Goal: Information Seeking & Learning: Find specific page/section

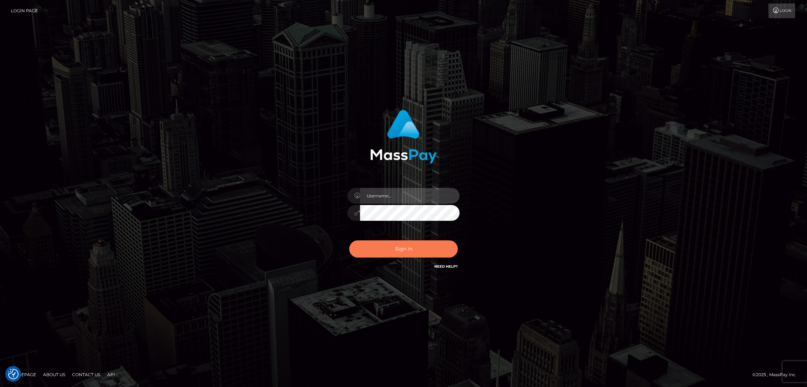
type input "df.es"
click at [424, 249] on button "Sign in" at bounding box center [403, 249] width 109 height 17
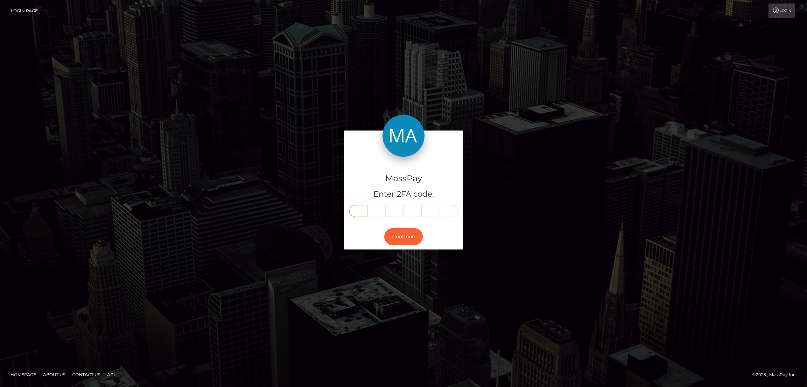
click at [356, 209] on input "text" at bounding box center [358, 211] width 18 height 12
paste input "4"
type input "4"
type input "9"
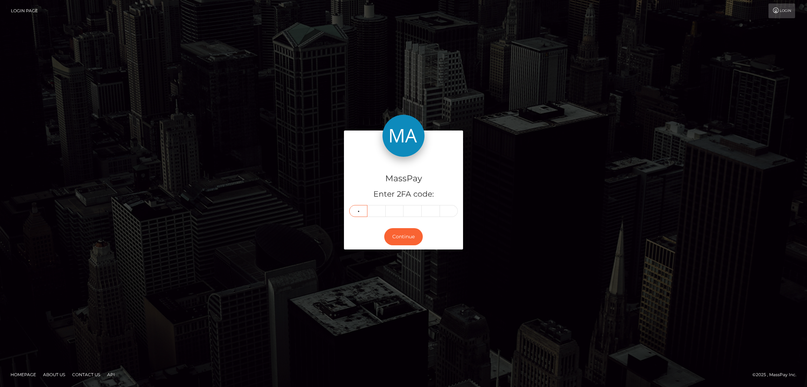
type input "9"
type input "2"
type input "9"
click at [411, 236] on button "Continue" at bounding box center [403, 236] width 39 height 17
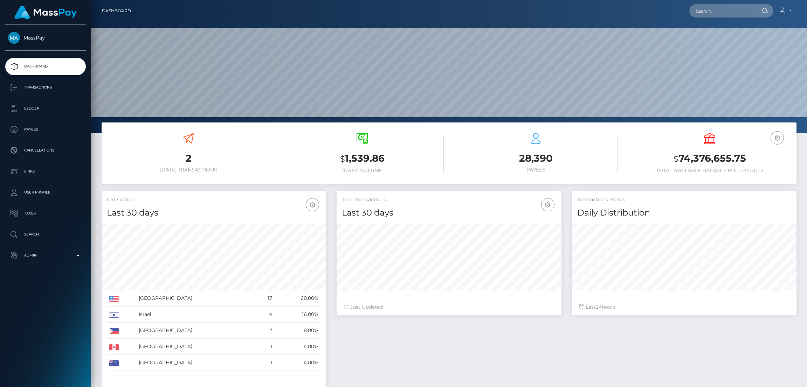
scroll to position [124, 224]
click at [707, 11] on input "text" at bounding box center [722, 10] width 66 height 13
paste input "[EMAIL_ADDRESS][DOMAIN_NAME]"
type input "[EMAIL_ADDRESS][DOMAIN_NAME]"
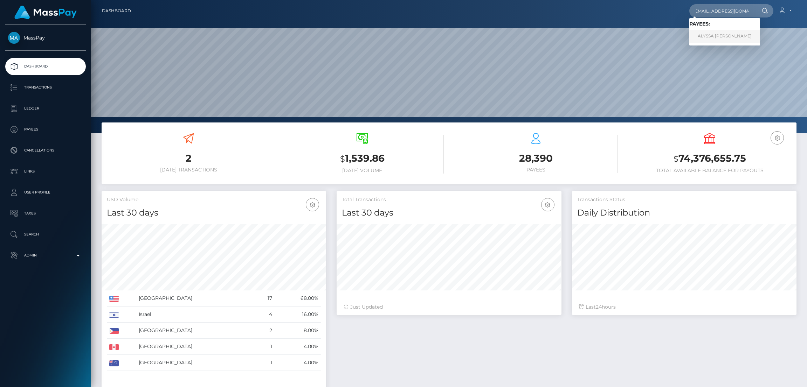
click at [711, 35] on link "ALYSSA EMILY TRAMONTIN" at bounding box center [724, 36] width 71 height 13
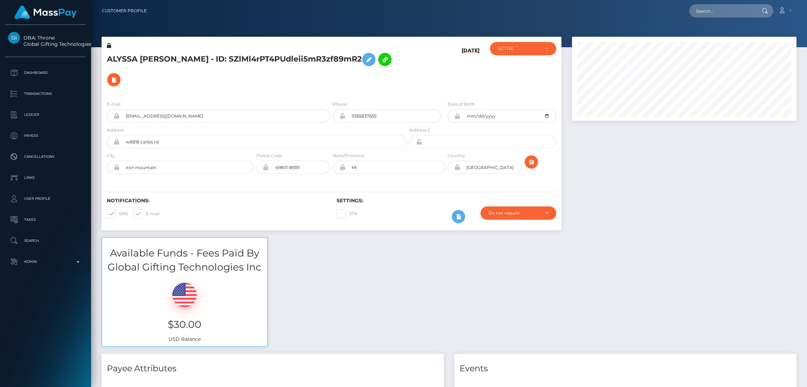
scroll to position [84, 224]
click at [373, 60] on icon at bounding box center [368, 59] width 8 height 9
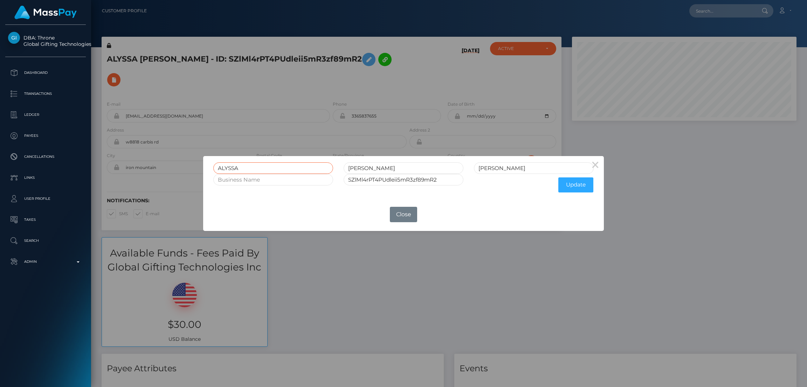
click at [231, 166] on input "ALYSSA" at bounding box center [273, 168] width 120 height 12
click at [237, 84] on div "× ALYSSA EMILY TRAMONTIN SZlMl4rPT4PUdleii5mR3zf89mR2 Update OK No Close" at bounding box center [403, 193] width 807 height 387
click at [223, 55] on div "× ALYSSA EMILY TRAMONTIN SZlMl4rPT4PUdleii5mR3zf89mR2 Update OK No Close" at bounding box center [403, 193] width 807 height 387
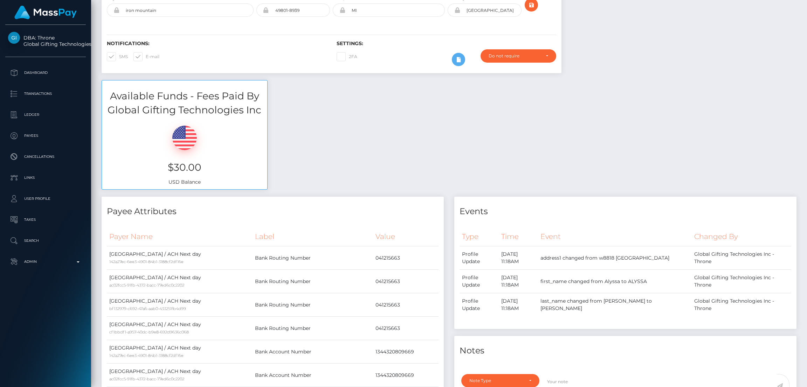
scroll to position [0, 0]
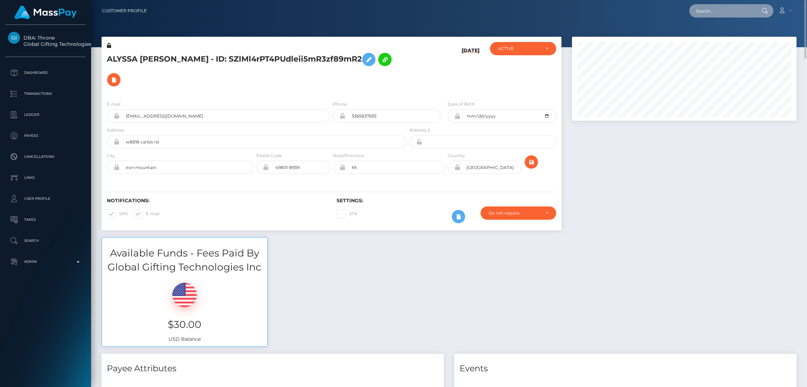
click at [711, 7] on input "text" at bounding box center [722, 10] width 66 height 13
paste input "titanenergy6@gmail.com"
type input "titanenergy6@gmail.com"
click at [723, 33] on link "aqueel ahmed" at bounding box center [717, 36] width 56 height 13
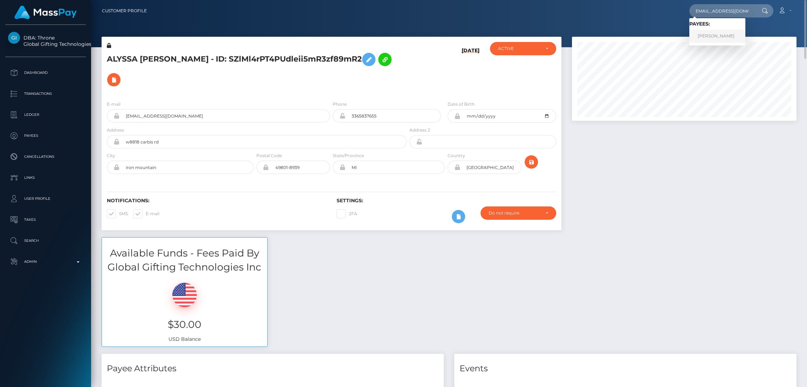
scroll to position [0, 0]
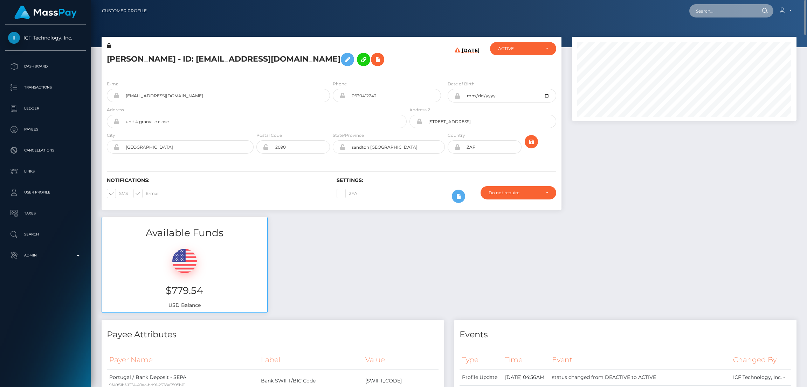
click at [720, 11] on input "text" at bounding box center [722, 10] width 66 height 13
paste input "[EMAIL_ADDRESS][DOMAIN_NAME]"
type input "[EMAIL_ADDRESS][DOMAIN_NAME]"
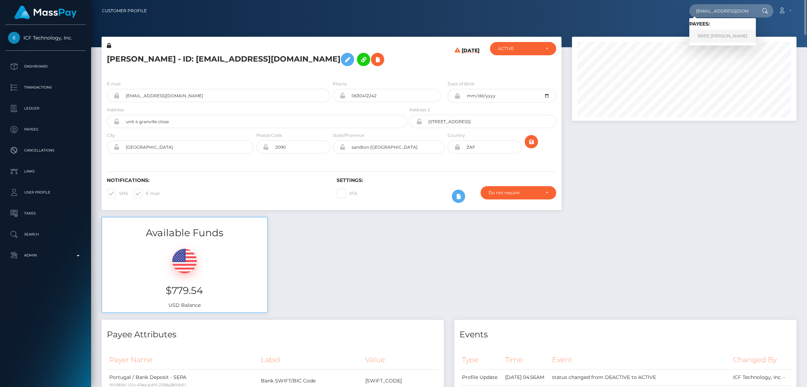
click at [711, 35] on link "BREE ABIGAIL HARDER" at bounding box center [722, 36] width 67 height 13
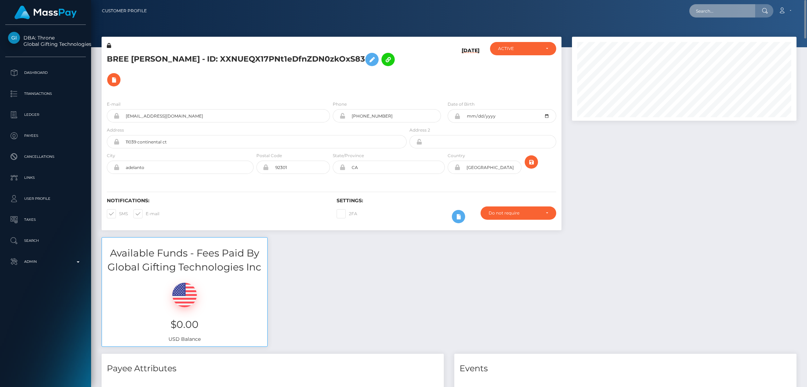
click at [709, 11] on input "text" at bounding box center [722, 10] width 66 height 13
paste input "[EMAIL_ADDRESS][DOMAIN_NAME]"
type input "[EMAIL_ADDRESS][DOMAIN_NAME]"
click at [711, 35] on link "[PERSON_NAME]" at bounding box center [717, 36] width 56 height 13
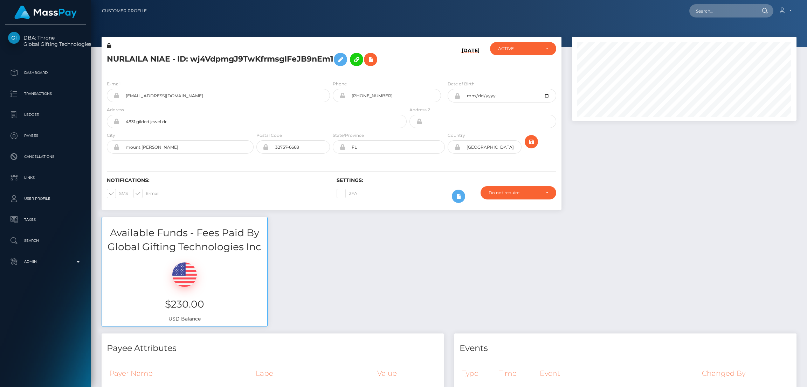
scroll to position [84, 224]
click at [711, 17] on input "text" at bounding box center [722, 10] width 66 height 13
paste input "theegocontroller@proton.me"
type input "theegocontroller@proton.me"
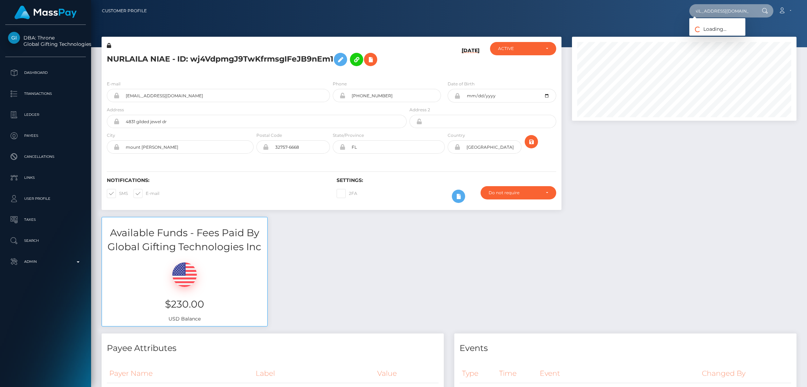
scroll to position [0, 0]
click at [731, 12] on input "theegocontroller@proton.me" at bounding box center [722, 10] width 66 height 13
click at [708, 34] on link "RYLAN BENJAMIN BEECH" at bounding box center [717, 36] width 56 height 13
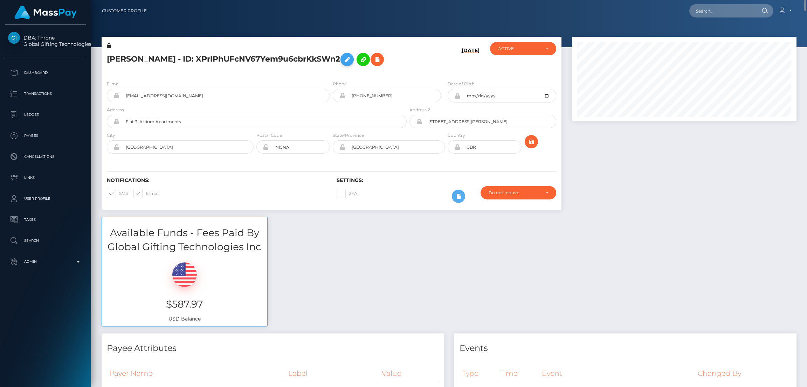
click at [351, 60] on icon at bounding box center [347, 59] width 8 height 9
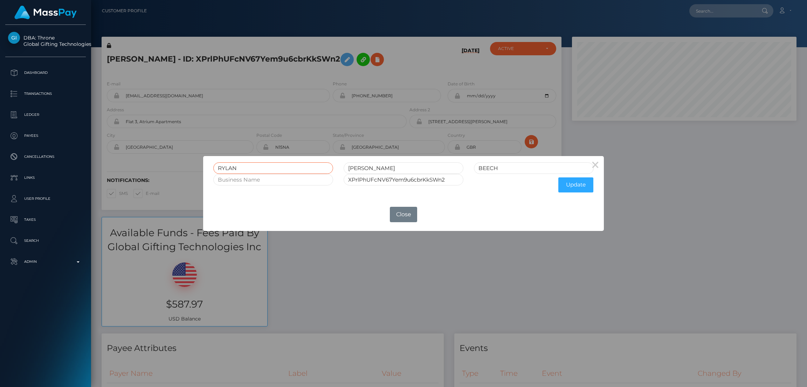
click at [230, 168] on input "RYLAN" at bounding box center [273, 168] width 120 height 12
click at [704, 13] on div "× RYLAN BENJAMIN BEECH XPrlPhUFcNV67Yem9u6cbrKkSWn2 Update OK No Close" at bounding box center [403, 193] width 807 height 387
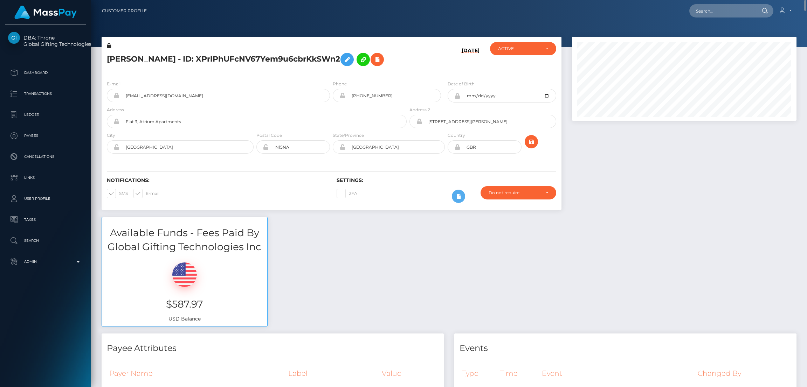
click at [704, 13] on input "text" at bounding box center [722, 10] width 66 height 13
paste input "kierakingsley29@gmail.com"
type input "kierakingsley29@gmail.com"
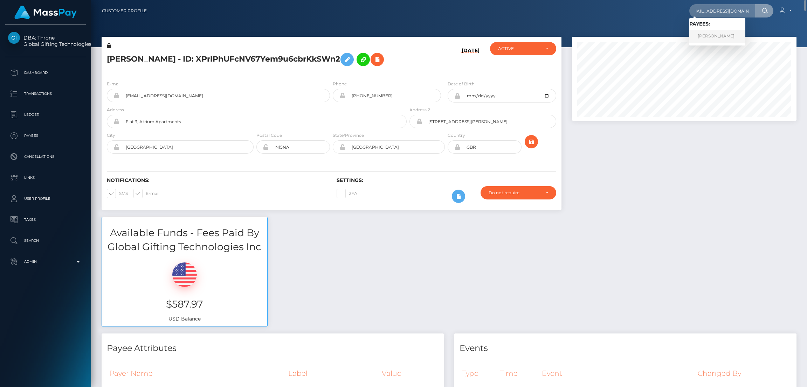
click at [714, 36] on link "MARK RAPHAEL CALARA" at bounding box center [717, 36] width 56 height 13
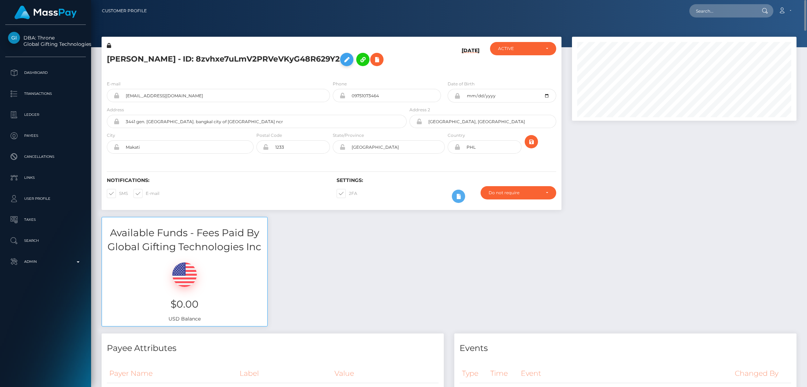
click at [351, 57] on icon at bounding box center [346, 59] width 8 height 9
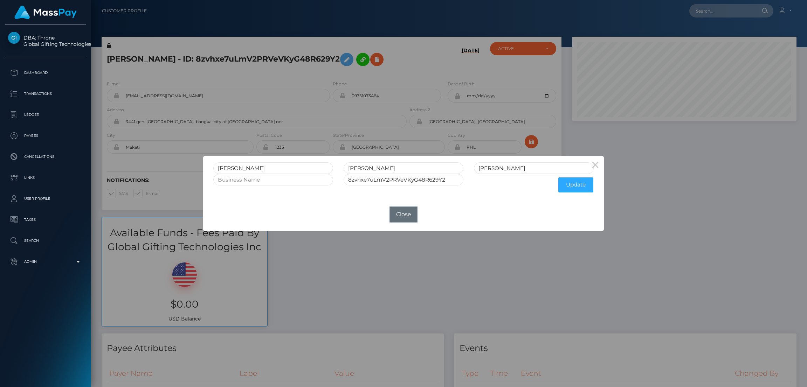
click at [408, 211] on button "Close" at bounding box center [403, 214] width 27 height 15
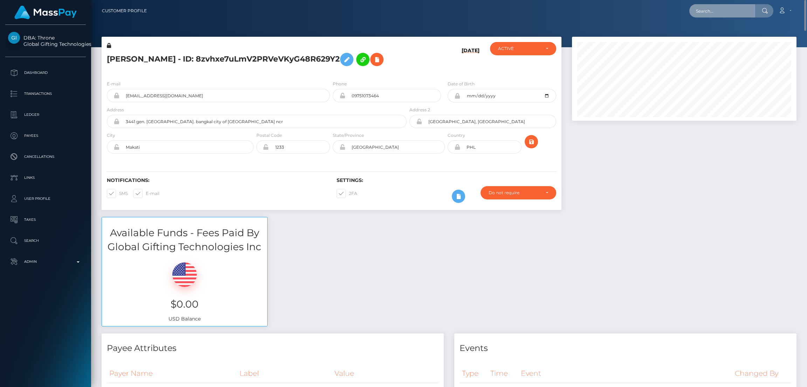
click at [703, 8] on input "text" at bounding box center [722, 10] width 66 height 13
paste input "nicole.willing@googlemail.com"
type input "nicole.willing@googlemail.com"
click at [706, 36] on link "Nicole Willing" at bounding box center [717, 36] width 56 height 13
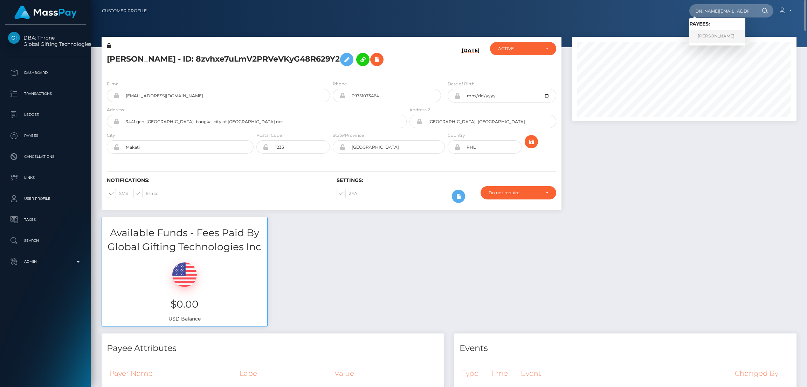
scroll to position [0, 0]
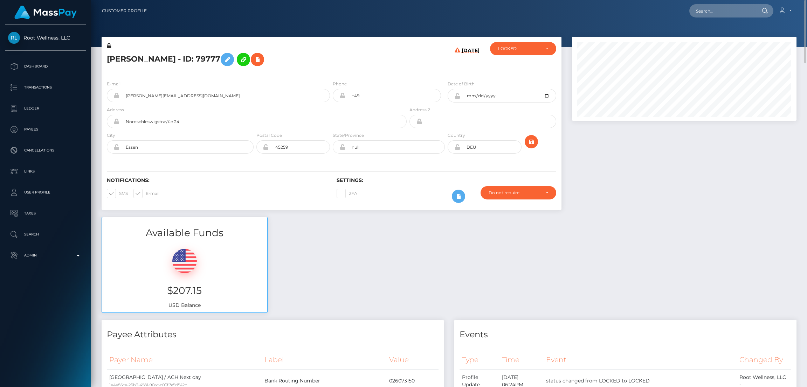
click at [165, 59] on h5 "[PERSON_NAME] - ID: 79777" at bounding box center [255, 59] width 296 height 20
click at [165, 59] on h5 "Nicole Willing - ID: 79777" at bounding box center [255, 59] width 296 height 20
copy h5 "Nicole Willing - ID: 79777"
click at [715, 15] on input "text" at bounding box center [722, 10] width 66 height 13
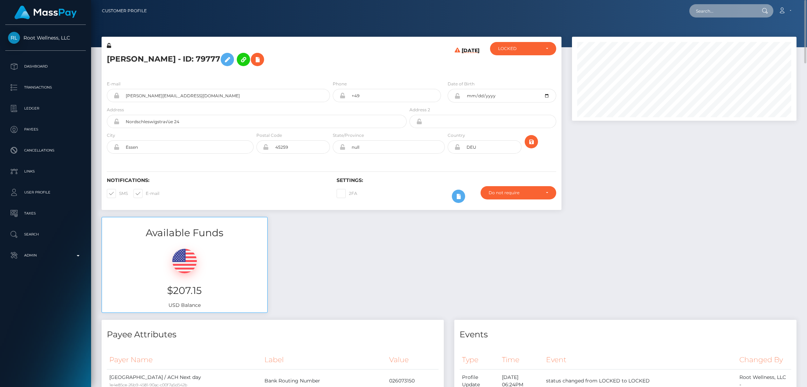
paste input "[EMAIL_ADDRESS][DOMAIN_NAME]"
type input "[EMAIL_ADDRESS][DOMAIN_NAME]"
click at [712, 36] on link "Luquajah Brown" at bounding box center [717, 36] width 56 height 13
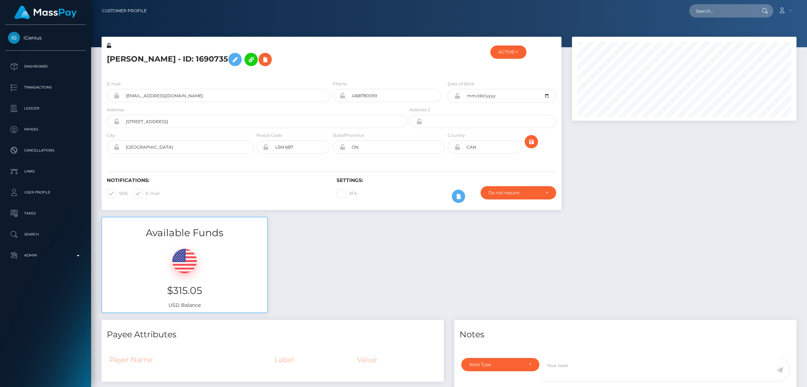
scroll to position [84, 224]
click at [710, 10] on input "text" at bounding box center [722, 10] width 66 height 13
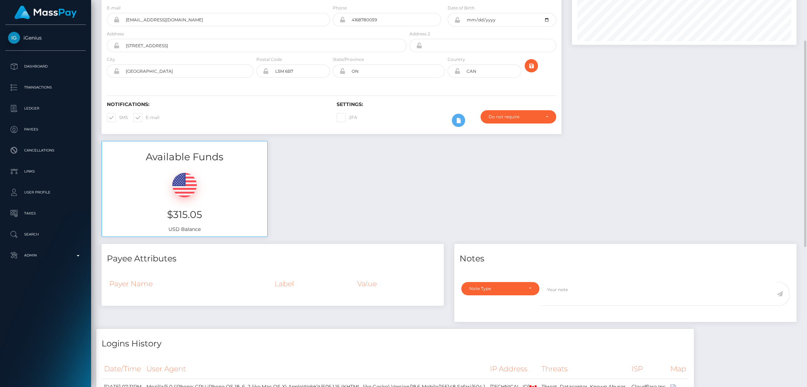
scroll to position [0, 0]
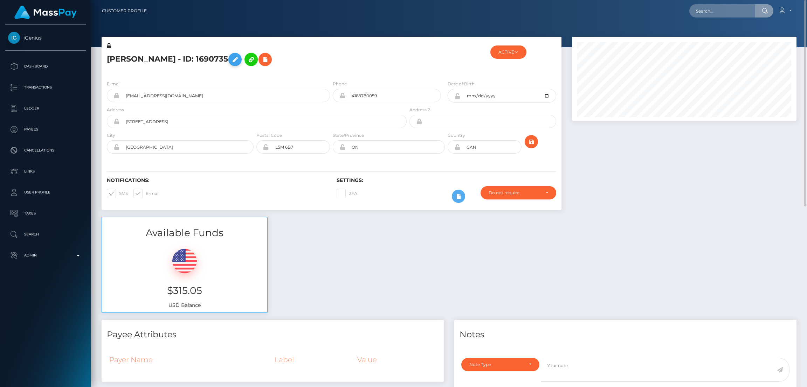
click at [232, 62] on icon at bounding box center [235, 59] width 8 height 9
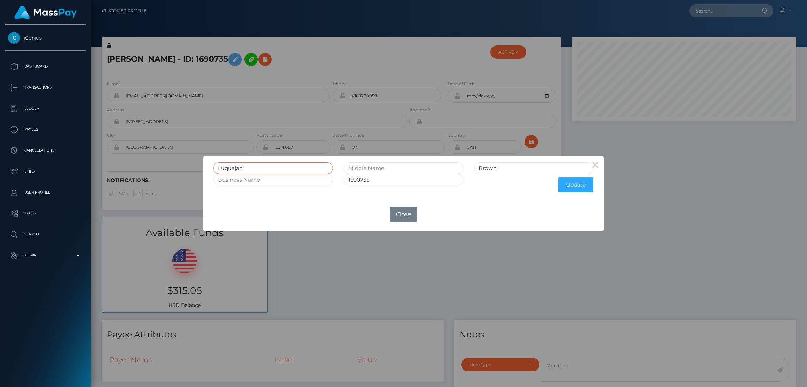
click at [235, 170] on input "Luquajah" at bounding box center [273, 168] width 120 height 12
click at [235, 169] on input "Luquajah" at bounding box center [273, 168] width 120 height 12
click at [728, 10] on div "× Luquajah Brown 1690735 Update OK No Close" at bounding box center [403, 193] width 807 height 387
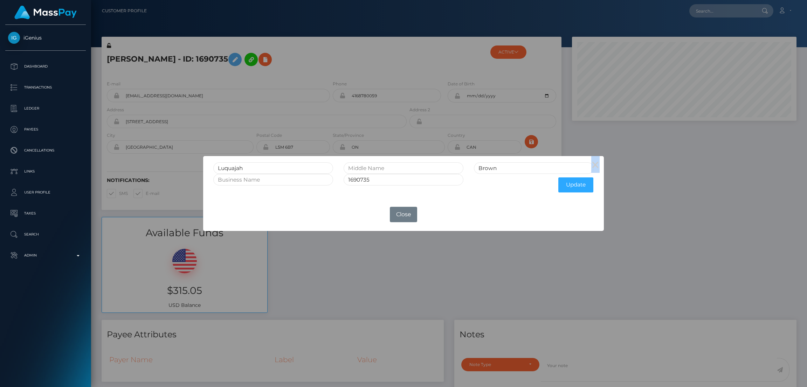
click at [728, 10] on div "× Luquajah Brown 1690735 Update OK No Close" at bounding box center [403, 193] width 807 height 387
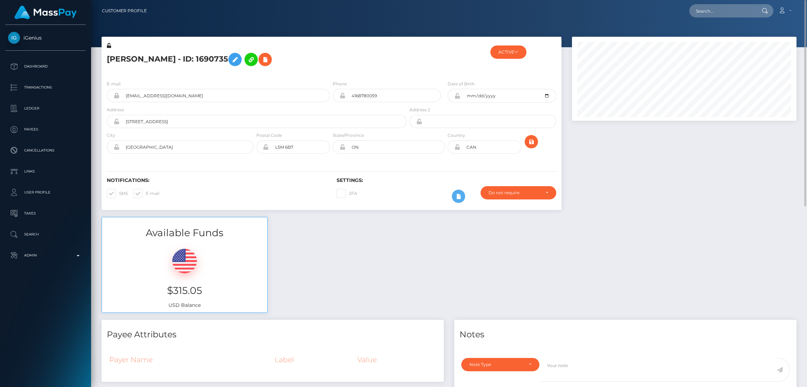
click at [728, 10] on input "text" at bounding box center [722, 10] width 66 height 13
paste input "[EMAIL_ADDRESS][DOMAIN_NAME]"
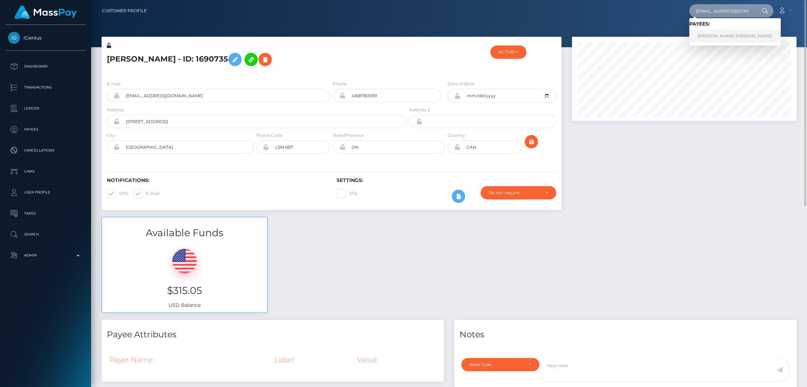
type input "[EMAIL_ADDRESS][DOMAIN_NAME]"
click at [726, 36] on link "NIKI RENEE ANDERSON" at bounding box center [734, 36] width 91 height 13
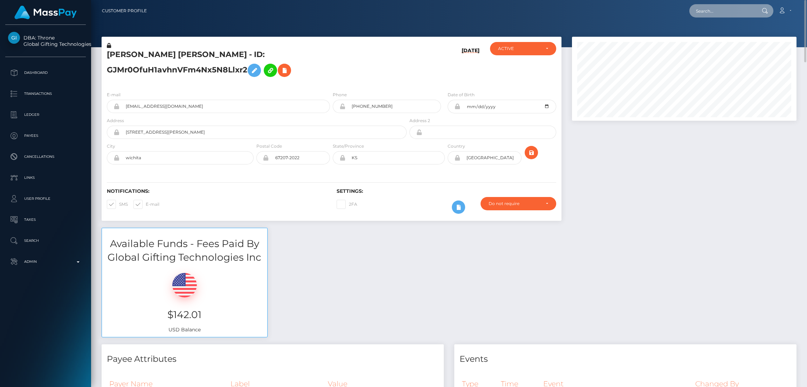
click at [703, 9] on input "text" at bounding box center [722, 10] width 66 height 13
paste input "[EMAIL_ADDRESS][DOMAIN_NAME]"
type input "[EMAIL_ADDRESS][DOMAIN_NAME]"
click at [705, 36] on link "AHNA NOOR VAIDYA" at bounding box center [717, 36] width 56 height 13
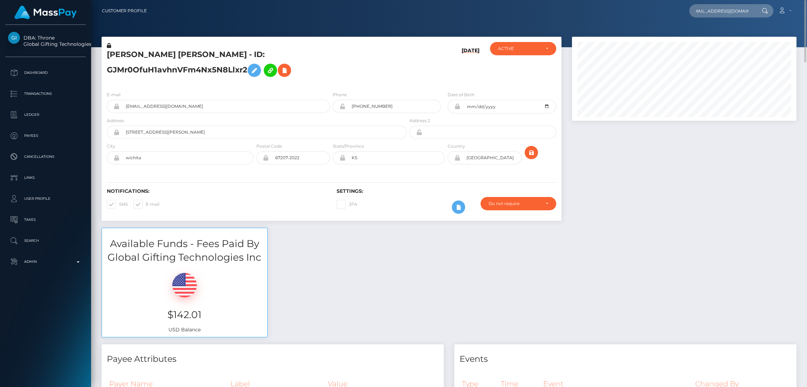
scroll to position [0, 0]
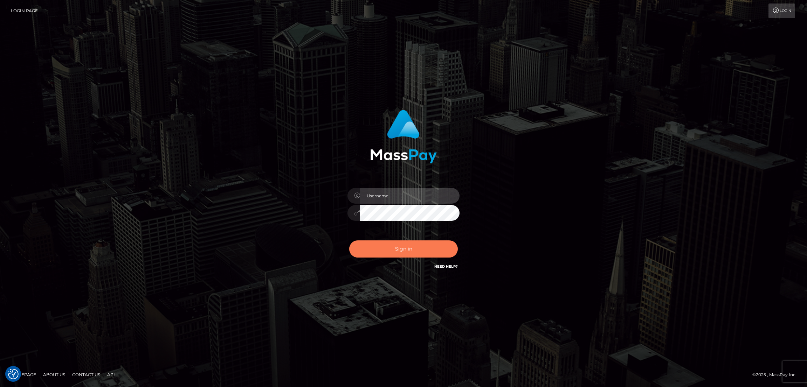
type input "df.es"
click at [404, 243] on button "Sign in" at bounding box center [403, 249] width 109 height 17
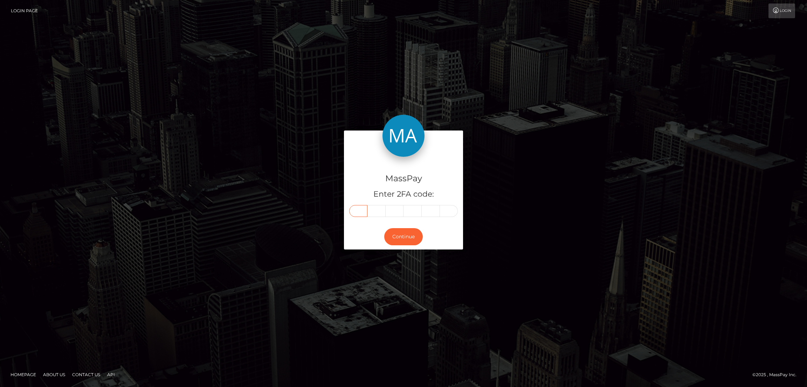
click at [360, 208] on input "text" at bounding box center [358, 211] width 18 height 12
paste input "6"
type input "6"
type input "8"
type input "7"
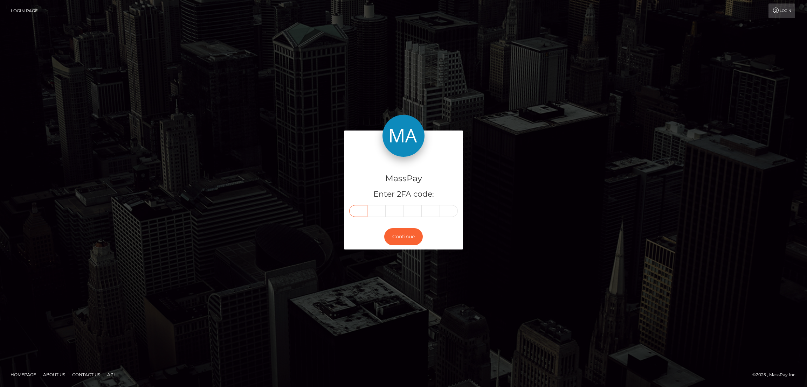
type input "9"
type input "0"
type input "9"
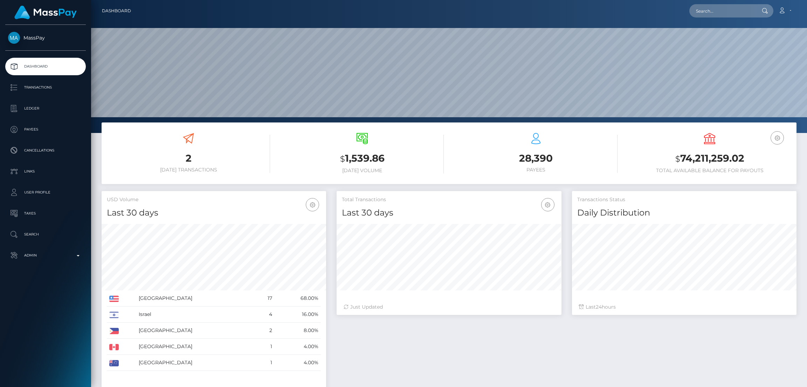
scroll to position [124, 224]
click at [718, 8] on input "text" at bounding box center [722, 10] width 66 height 13
paste input "[EMAIL_ADDRESS][DOMAIN_NAME]"
type input "[EMAIL_ADDRESS][DOMAIN_NAME]"
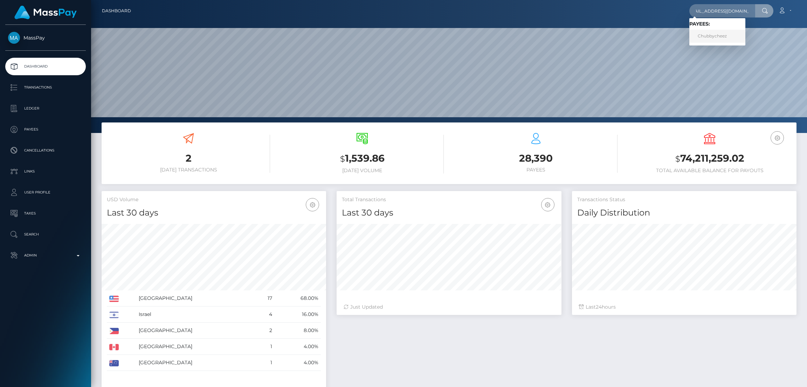
click at [712, 38] on link "Chubbycheez" at bounding box center [717, 36] width 56 height 13
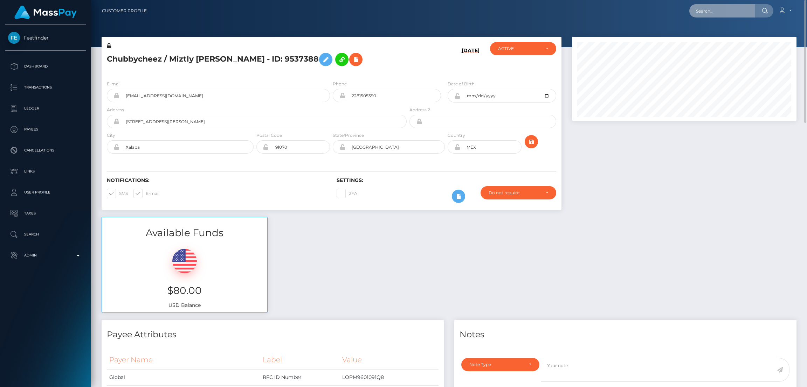
click at [707, 9] on input "text" at bounding box center [722, 10] width 66 height 13
paste input "[EMAIL_ADDRESS][DOMAIN_NAME]"
type input "flora.secretsoles@gmail.com"
click at [723, 37] on link "SAVANNAH PAIGE HARVEY" at bounding box center [717, 36] width 56 height 13
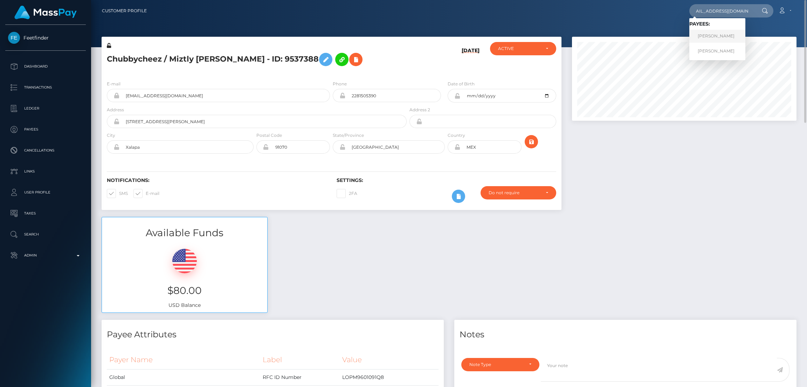
scroll to position [0, 0]
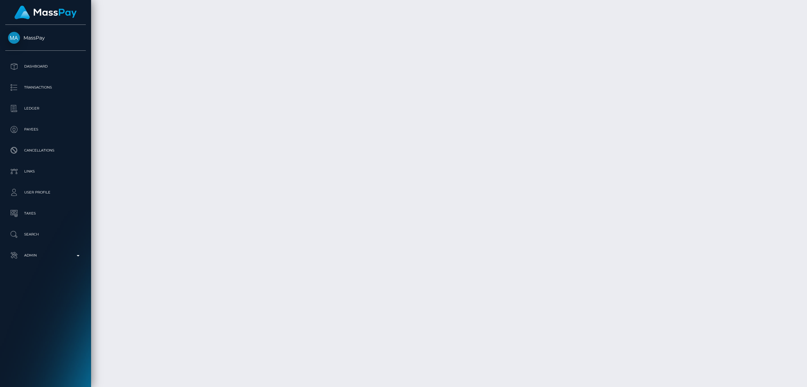
scroll to position [2713, 0]
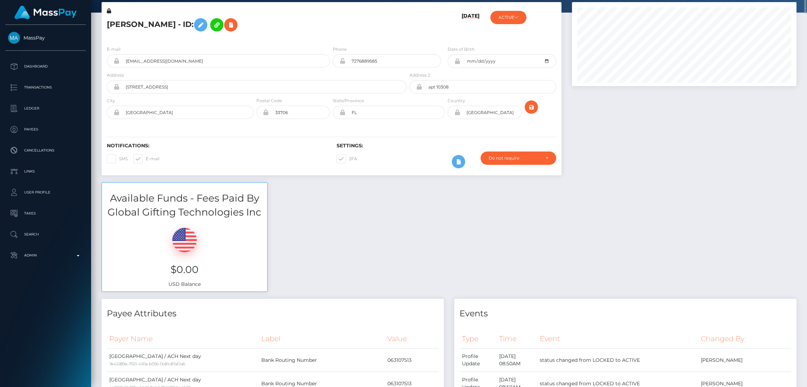
scroll to position [0, 0]
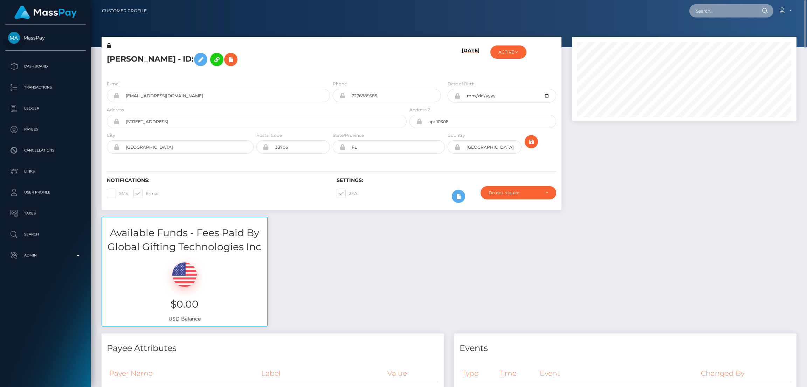
click at [703, 7] on input "text" at bounding box center [722, 10] width 66 height 13
paste input "chlomail.zip@gmail.com"
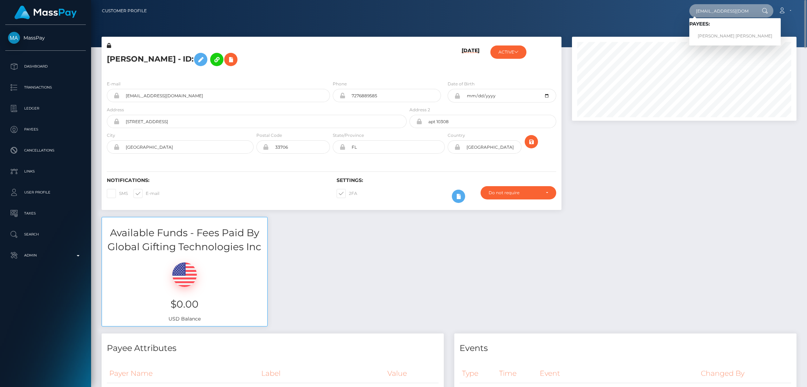
type input "chlomail.zip@gmail.com"
click at [716, 35] on link "TROY JAMES CAMERON" at bounding box center [734, 36] width 91 height 13
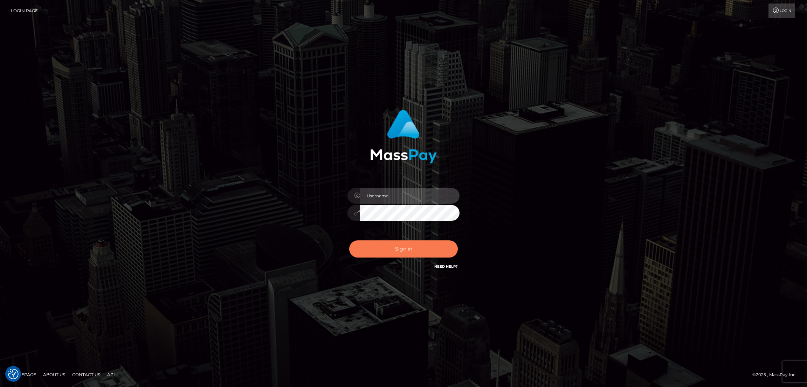
type input "[DOMAIN_NAME]"
click at [409, 249] on button "Sign in" at bounding box center [403, 249] width 109 height 17
type input "[DOMAIN_NAME]"
click at [400, 250] on button "Sign in" at bounding box center [403, 249] width 109 height 17
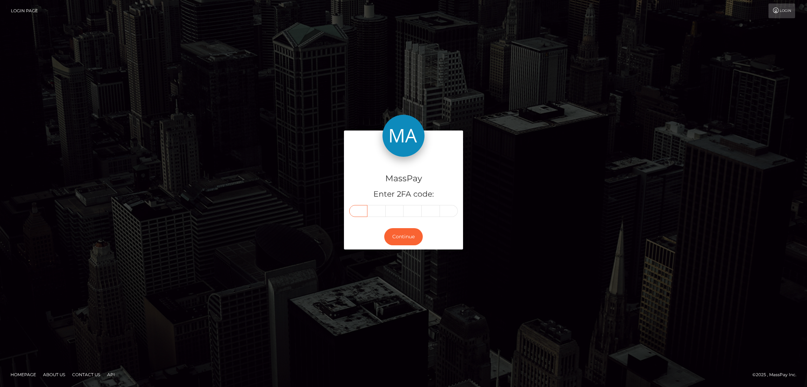
click at [358, 211] on input "text" at bounding box center [358, 211] width 18 height 12
paste input "0"
type input "0"
type input "4"
type input "2"
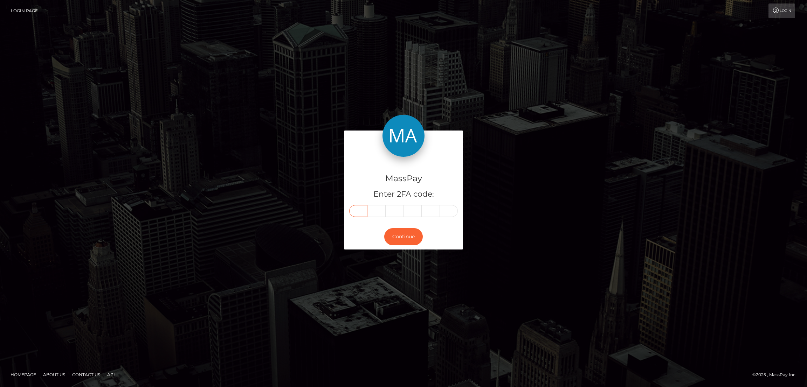
type input "5"
type input "7"
click at [409, 236] on button "Continue" at bounding box center [403, 236] width 39 height 17
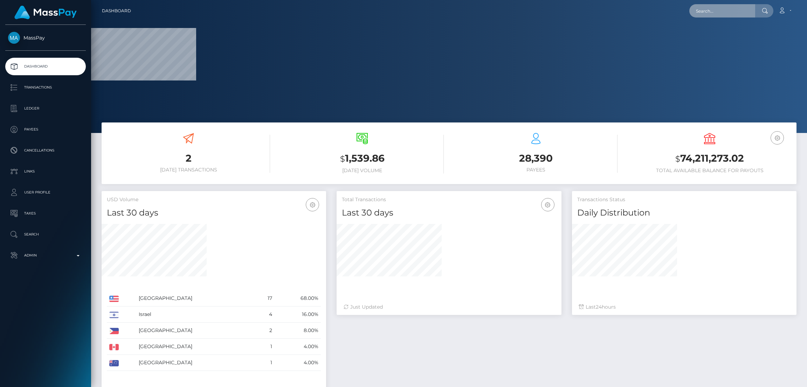
click at [724, 11] on input "text" at bounding box center [722, 10] width 66 height 13
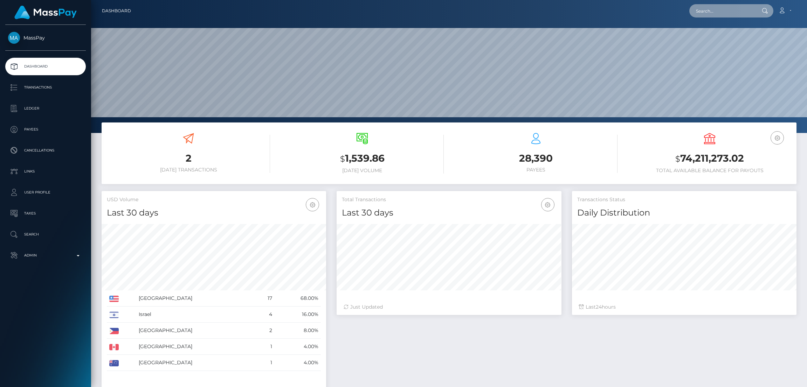
scroll to position [124, 224]
paste input "[EMAIL_ADDRESS][DOMAIN_NAME]"
type input "[EMAIL_ADDRESS][DOMAIN_NAME]"
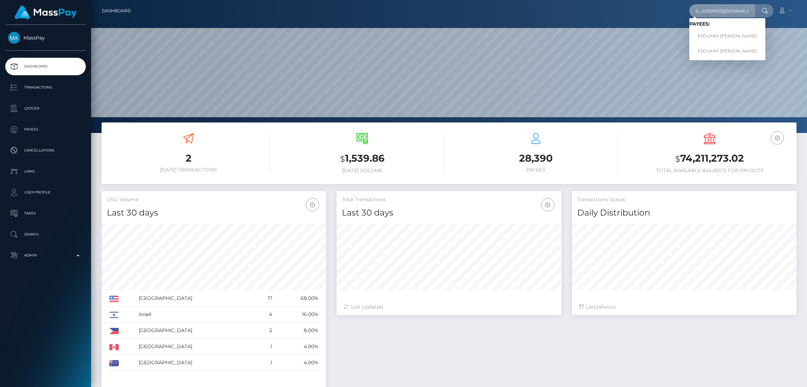
scroll to position [0, 0]
click at [720, 37] on link "ESDUANY SELENA CANALES VILLAMIL" at bounding box center [727, 36] width 76 height 13
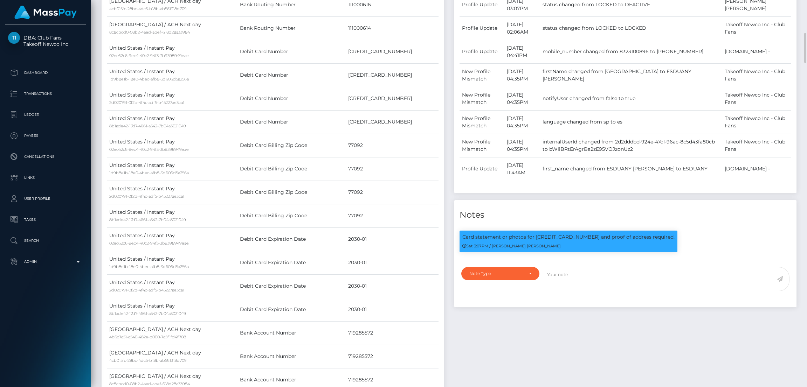
scroll to position [84, 224]
click at [470, 234] on p "Card statement or photos for [CREDIT_CARD_NUMBER] and proof of address required." at bounding box center [568, 237] width 212 height 7
click at [470, 234] on p "Card statement or photos for 4347692061966477 and proof of address required." at bounding box center [568, 237] width 212 height 7
copy div "Card statement or photos for 4347692061966477 and proof of address required."
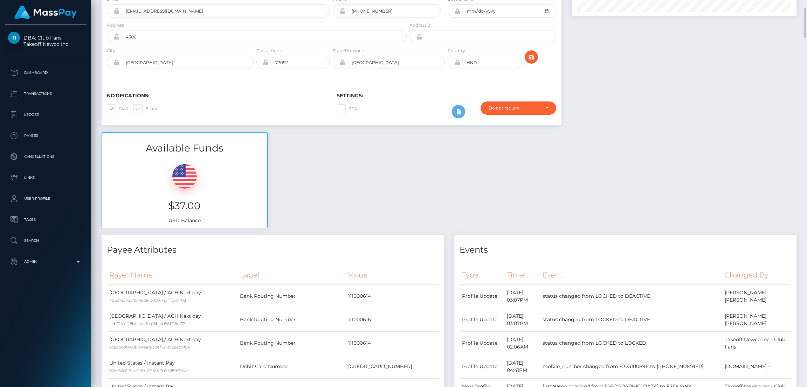
scroll to position [0, 0]
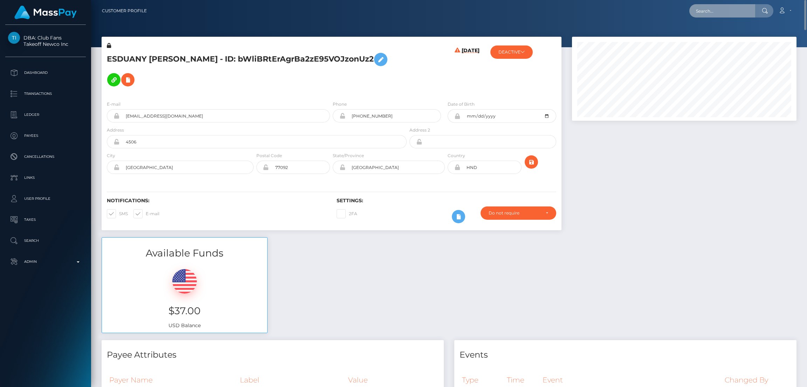
click at [710, 14] on input "text" at bounding box center [722, 10] width 66 height 13
paste input "contact@whitneyjohns.com"
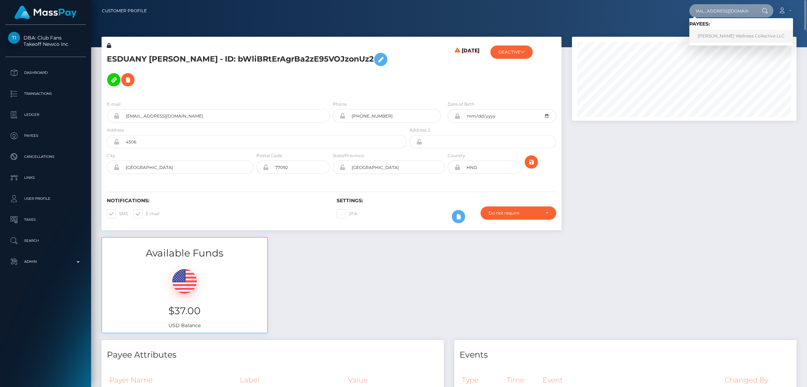
type input "contact@whitneyjohns.com"
click at [718, 36] on link "Whitney Johns Wellness Collective LLC" at bounding box center [741, 36] width 104 height 13
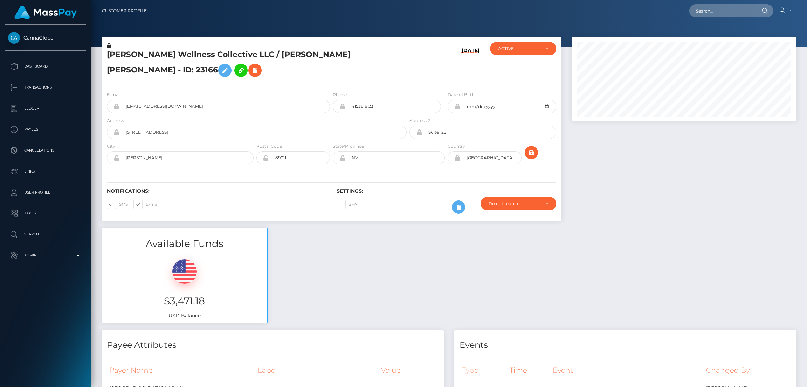
scroll to position [84, 224]
drag, startPoint x: 272, startPoint y: 54, endPoint x: 363, endPoint y: 55, distance: 91.0
click at [363, 55] on h5 "Whitney Johns Wellness Collective LLC / WHITNEY JEAN JOHNS - ID: 23166" at bounding box center [255, 64] width 296 height 31
copy h5 "WHITNEY JEAN JOHNS"
click at [703, 13] on input "text" at bounding box center [722, 10] width 66 height 13
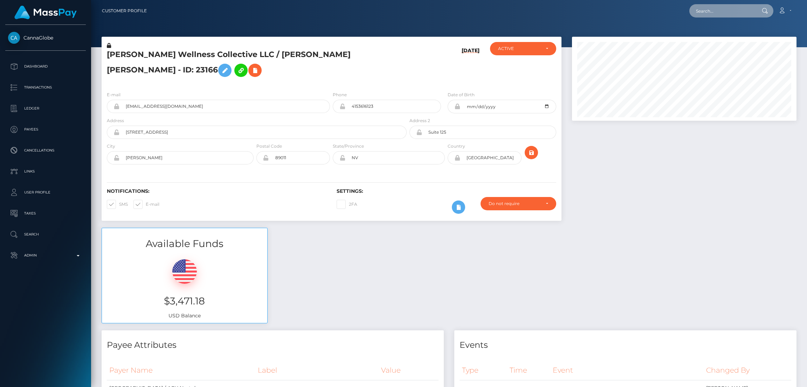
paste input "kevinsaid265@gmail.com"
type input "kevinsaid265@gmail.com"
click at [709, 38] on link "Kevin Said" at bounding box center [717, 36] width 56 height 13
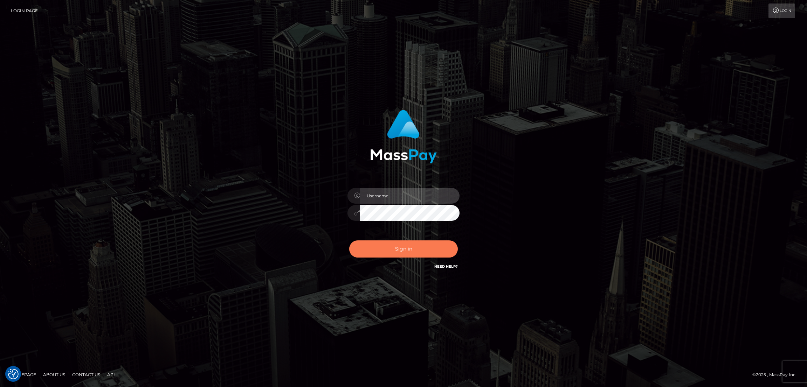
type input "[DOMAIN_NAME]"
click at [415, 251] on button "Sign in" at bounding box center [403, 249] width 109 height 17
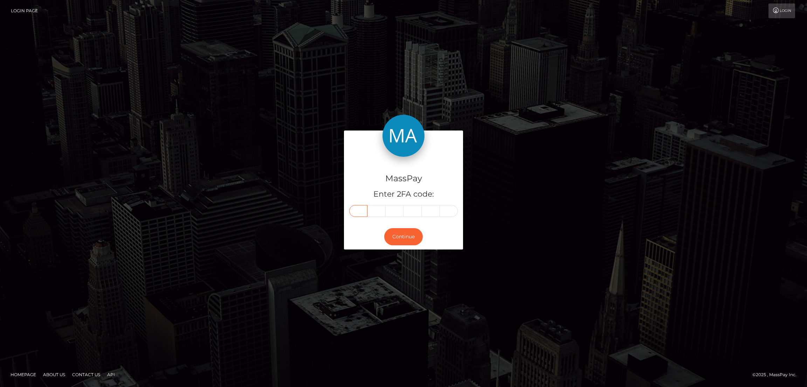
click at [358, 211] on input "text" at bounding box center [358, 211] width 18 height 12
paste input "7"
type input "7"
type input "9"
type input "1"
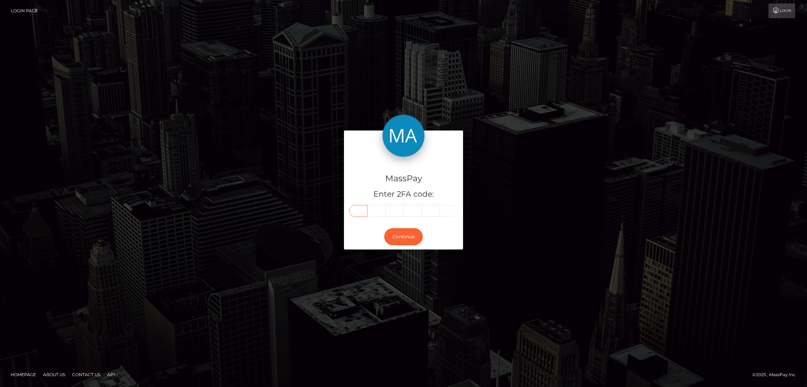
type input "7"
type input "4"
type input "5"
click at [408, 237] on button "Continue" at bounding box center [403, 236] width 39 height 17
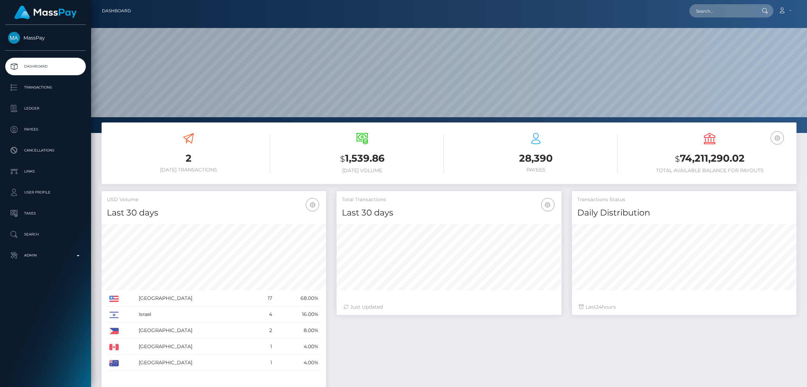
scroll to position [124, 224]
click at [711, 13] on input "text" at bounding box center [722, 10] width 66 height 13
paste input "[EMAIL_ADDRESS][DOMAIN_NAME]"
type input "[EMAIL_ADDRESS][DOMAIN_NAME]"
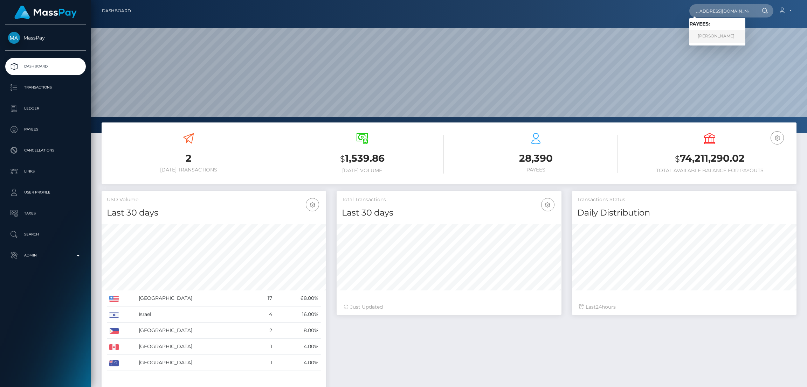
click at [707, 34] on link "MATTHEW SCOT MARTINELLI" at bounding box center [717, 36] width 56 height 13
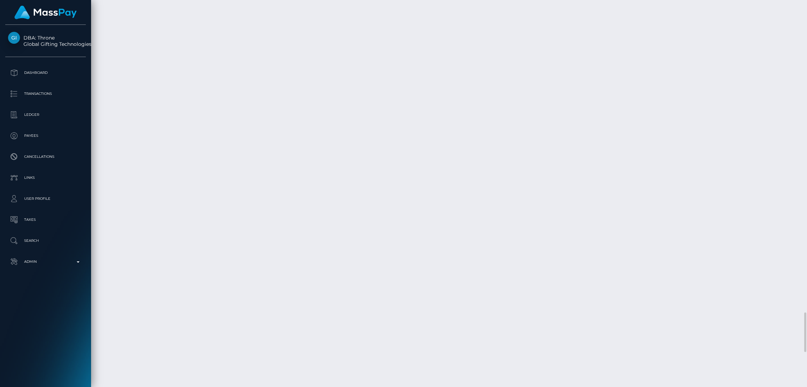
scroll to position [2993, 0]
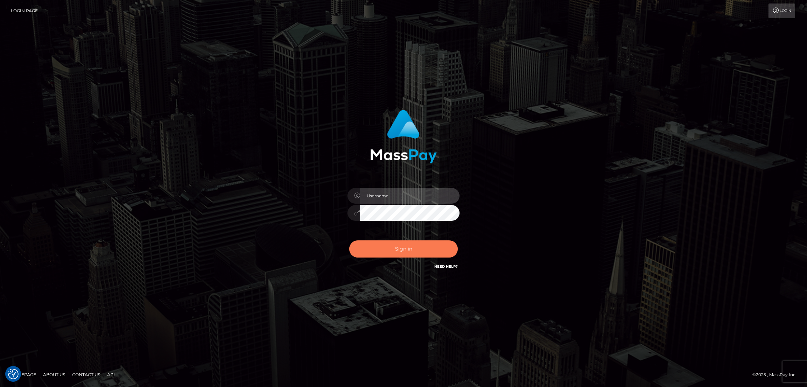
type input "df.es"
click at [402, 248] on button "Sign in" at bounding box center [403, 249] width 109 height 17
click at [407, 250] on button "Sign in" at bounding box center [403, 249] width 109 height 17
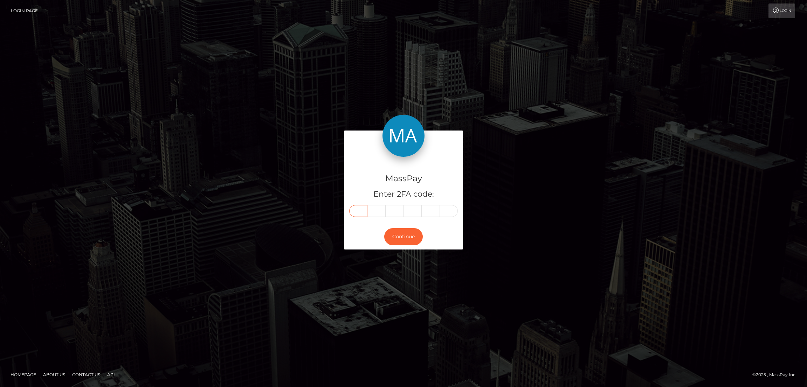
click at [358, 210] on input "text" at bounding box center [358, 211] width 18 height 12
paste input "1"
type input "1"
type input "9"
type input "0"
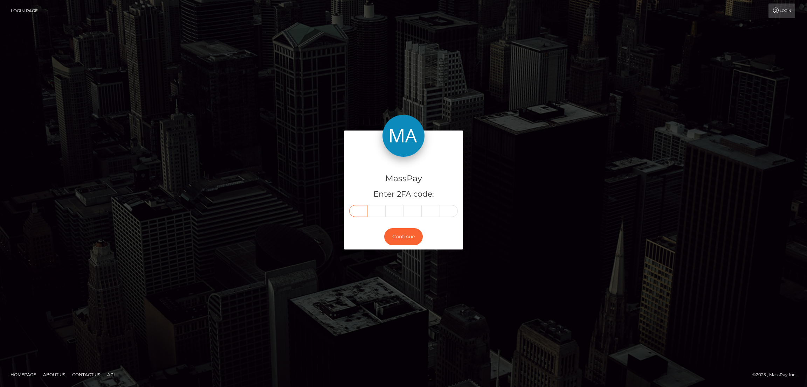
type input "7"
type input "0"
type input "4"
click at [401, 238] on button "Continue" at bounding box center [403, 236] width 39 height 17
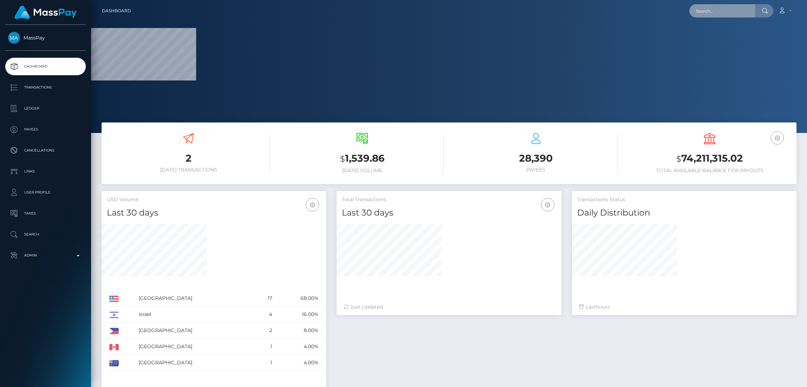
click at [715, 13] on input "text" at bounding box center [722, 10] width 66 height 13
paste input "[EMAIL_ADDRESS][DOMAIN_NAME]"
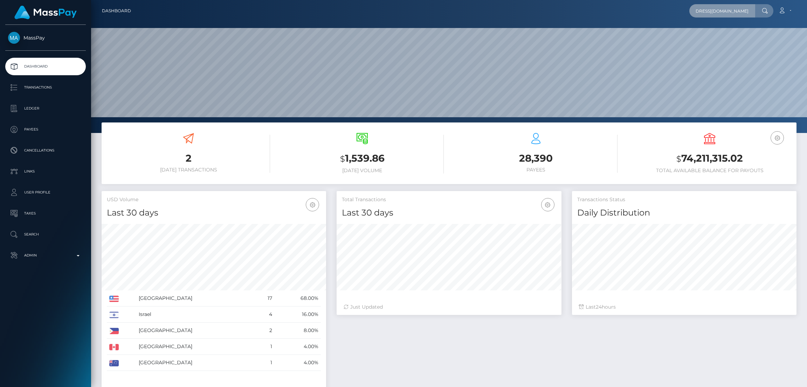
scroll to position [124, 224]
type input "papathanasioumitsos312@gmail.com"
click at [723, 35] on link "DIMITRIOS PAPATHANASIOU" at bounding box center [717, 36] width 56 height 13
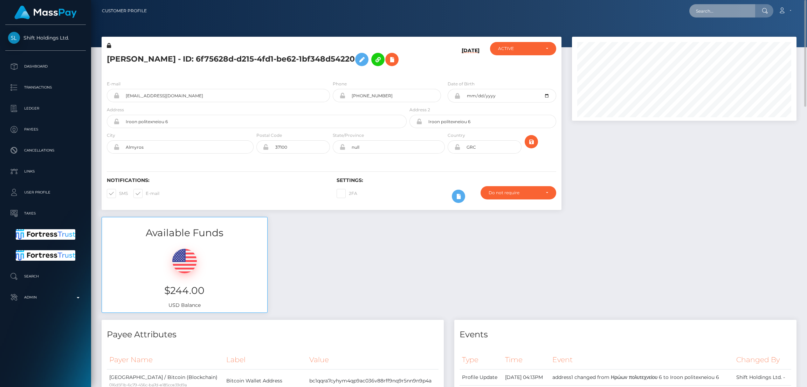
click at [703, 11] on input "text" at bounding box center [722, 10] width 66 height 13
paste input "misstokes0420@gmail.com"
type input "misstokes0420@gmail.com"
click at [711, 35] on link "COURTNEY DIANE VALDEZ" at bounding box center [717, 36] width 56 height 13
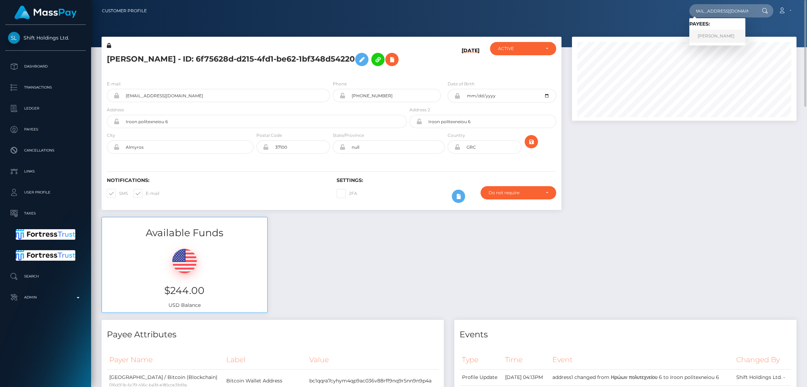
scroll to position [0, 0]
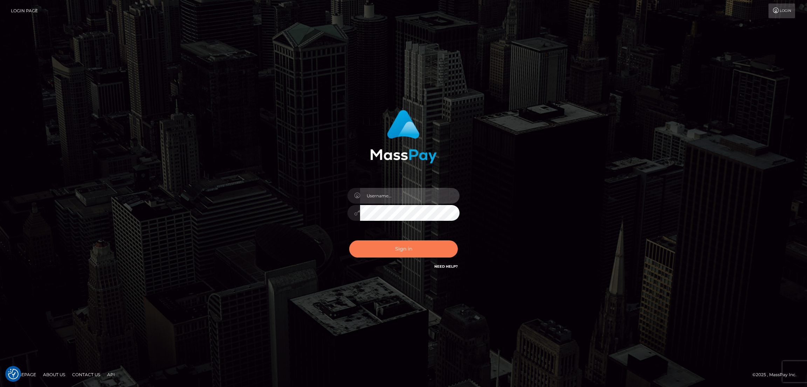
type input "df.es"
click at [410, 248] on button "Sign in" at bounding box center [403, 249] width 109 height 17
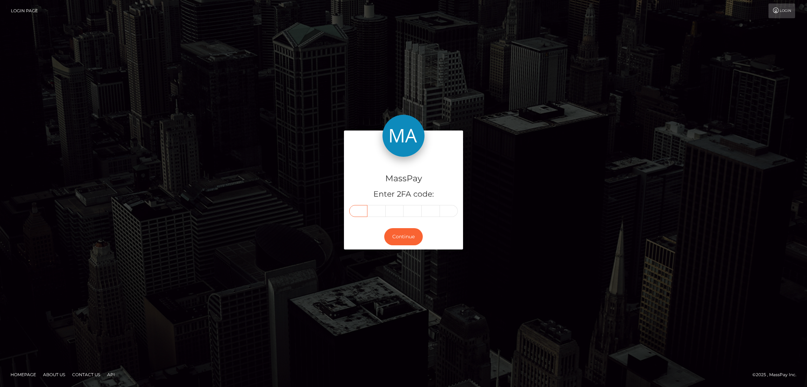
click at [357, 211] on input "text" at bounding box center [358, 211] width 18 height 12
paste input "5"
type input "5"
type input "9"
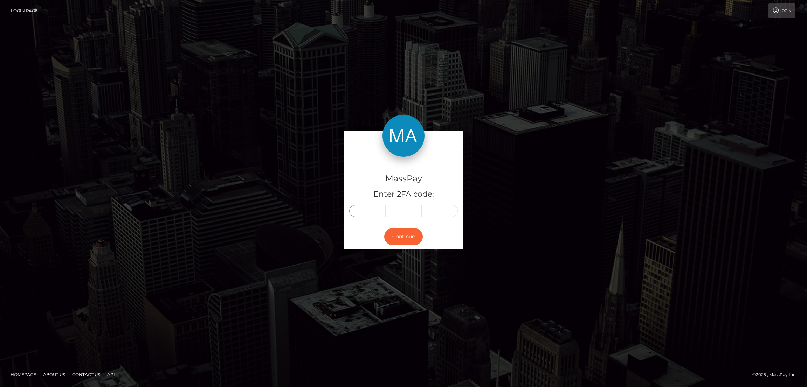
type input "2"
type input "4"
type input "0"
click at [404, 242] on button "Continue" at bounding box center [403, 236] width 39 height 17
click at [404, 238] on button "Continue" at bounding box center [403, 236] width 39 height 17
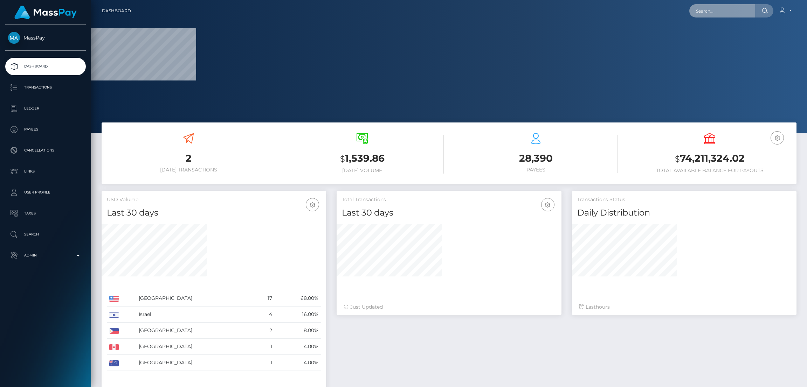
click at [707, 11] on input "text" at bounding box center [722, 10] width 66 height 13
paste input "599240"
type input "599240"
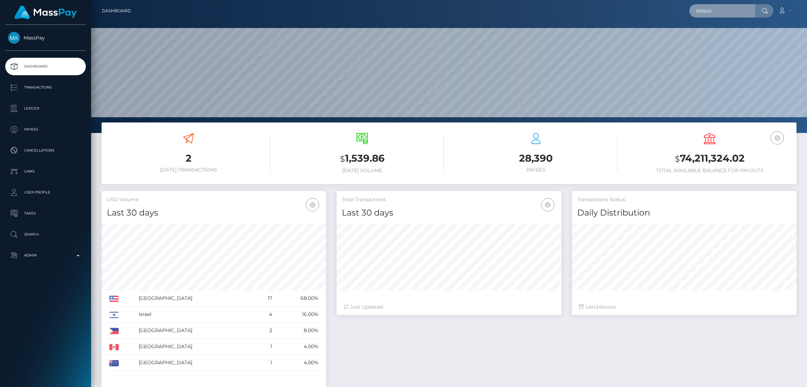
scroll to position [124, 224]
paste input "carelizayala@ymail.com"
type input "carelizayala@ymail.com"
click at [733, 34] on link "CARELIZ ALICIA AYALA MERCADO" at bounding box center [726, 36] width 74 height 13
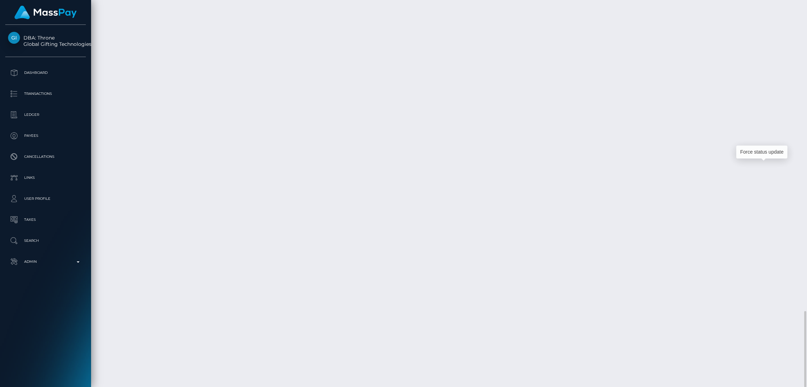
scroll to position [84, 224]
click at [756, 150] on div "Force status update" at bounding box center [761, 152] width 51 height 13
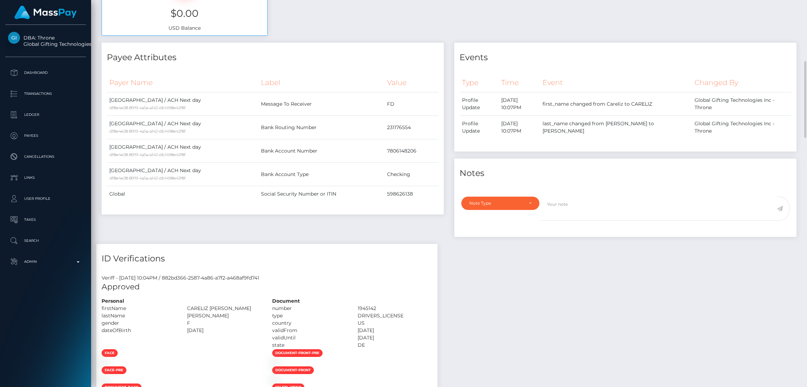
scroll to position [0, 0]
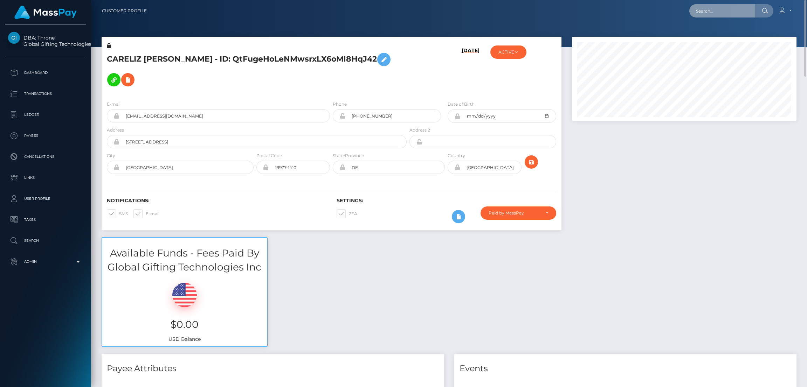
click at [709, 7] on input "text" at bounding box center [722, 10] width 66 height 13
paste input "[EMAIL_ADDRESS][DOMAIN_NAME]"
type input "alison.clements99@gmail.com"
click at [717, 35] on link "ALISON MARIE CLEMENTS" at bounding box center [717, 36] width 56 height 13
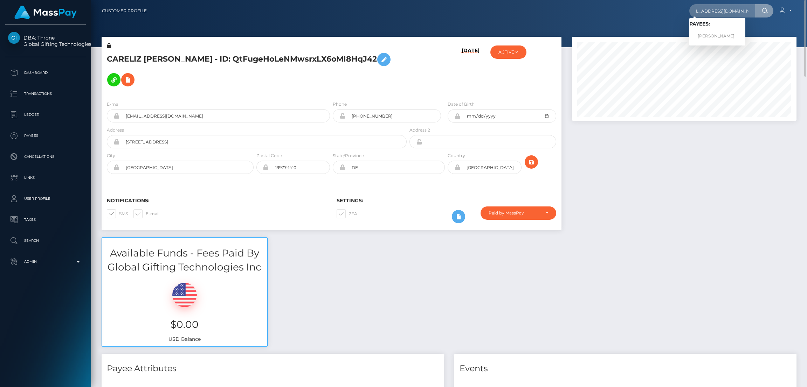
scroll to position [0, 0]
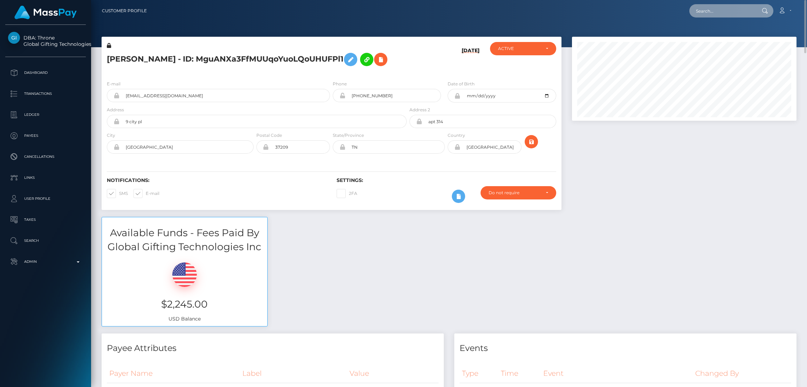
click at [705, 9] on input "text" at bounding box center [722, 10] width 66 height 13
paste input "[EMAIL_ADDRESS][DOMAIN_NAME]"
type input "[EMAIL_ADDRESS][DOMAIN_NAME]"
click at [705, 35] on link "TRACY RUDDOCK" at bounding box center [717, 36] width 56 height 13
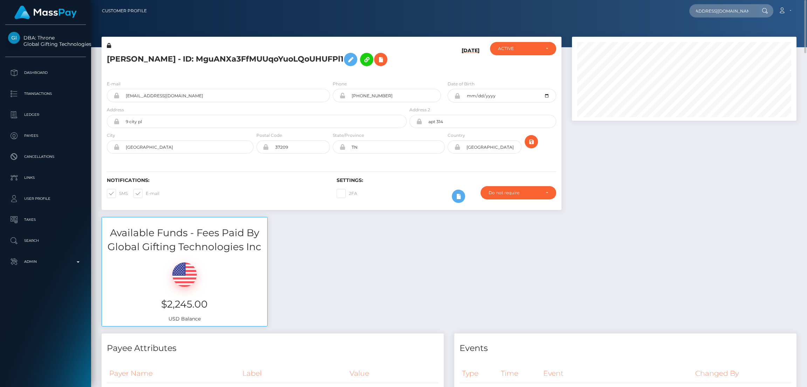
scroll to position [0, 0]
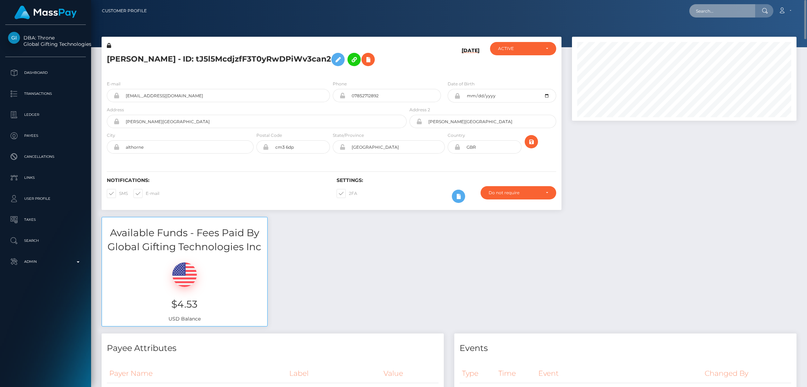
click at [706, 14] on input "text" at bounding box center [722, 10] width 66 height 13
paste input "elenidemetr@outlook.com"
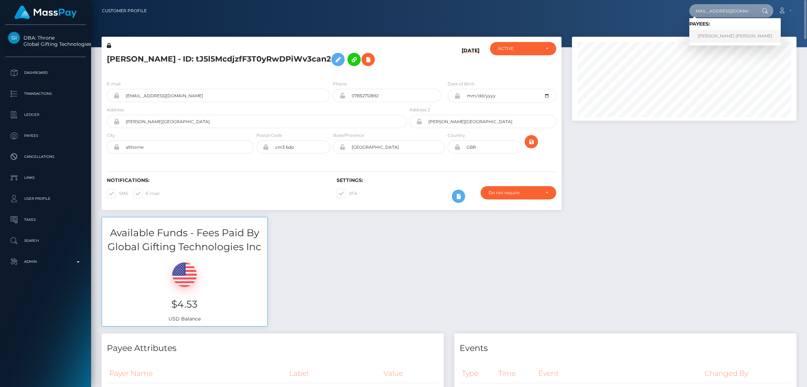
type input "elenidemetr@outlook.com"
click at [713, 34] on link "ELLIE JANE L DEMETRIOU" at bounding box center [734, 36] width 91 height 13
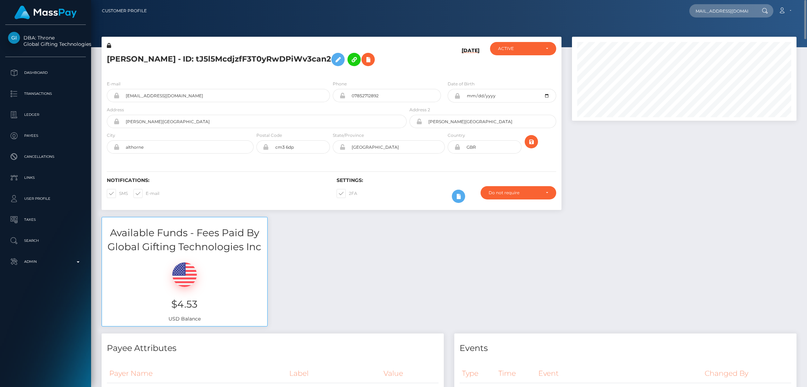
scroll to position [0, 0]
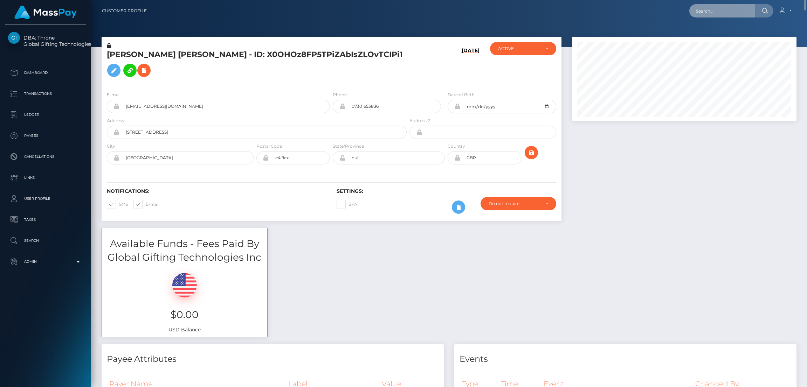
click at [717, 13] on input "text" at bounding box center [722, 10] width 66 height 13
paste input "youdawg@hotmail.com"
type input "youdawg@hotmail.com"
click at [714, 37] on link "Brenda Lockhart" at bounding box center [717, 36] width 56 height 13
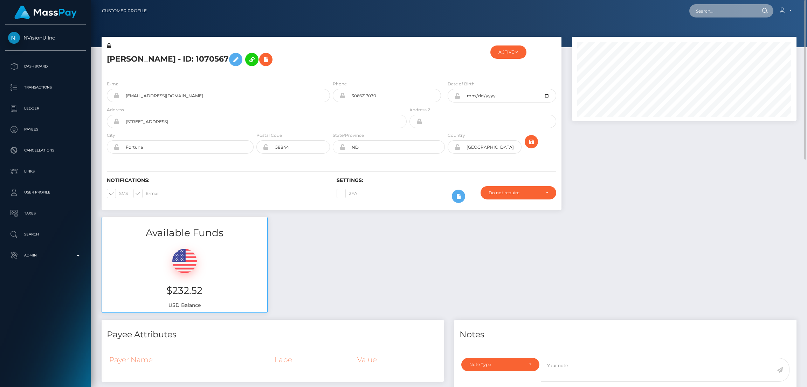
click at [715, 9] on input "text" at bounding box center [722, 10] width 66 height 13
paste input "[EMAIL_ADDRESS][DOMAIN_NAME]"
type input "[EMAIL_ADDRESS][DOMAIN_NAME]"
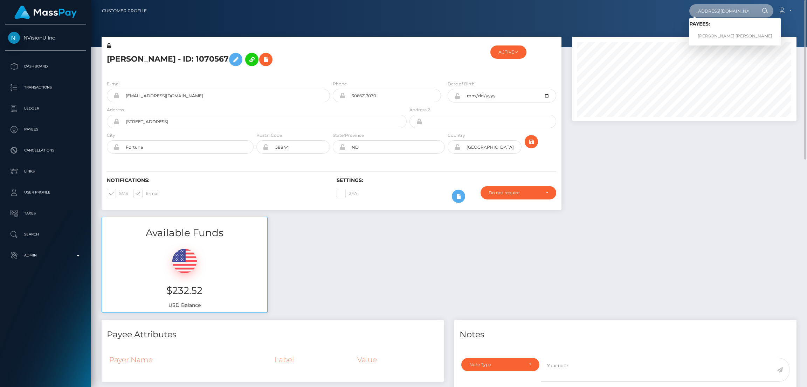
scroll to position [0, 0]
click at [717, 37] on link "ALTON SEAN HUNTER" at bounding box center [734, 36] width 91 height 13
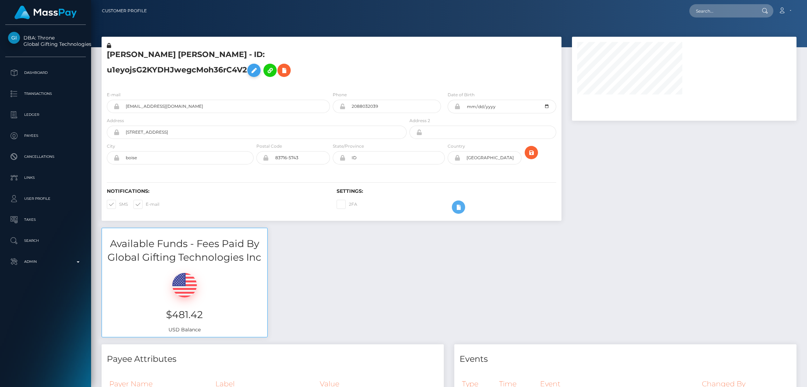
click at [258, 66] on icon at bounding box center [254, 70] width 8 height 9
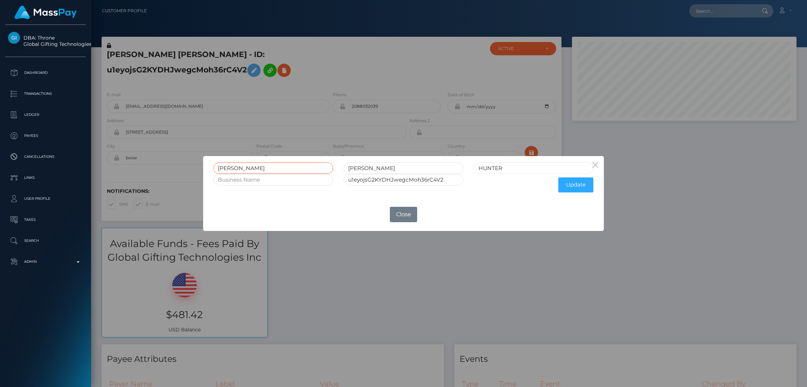
click at [226, 166] on input "[PERSON_NAME]" at bounding box center [273, 168] width 120 height 12
click at [226, 166] on input "ALTON" at bounding box center [273, 168] width 120 height 12
click at [407, 220] on button "Close" at bounding box center [403, 214] width 27 height 15
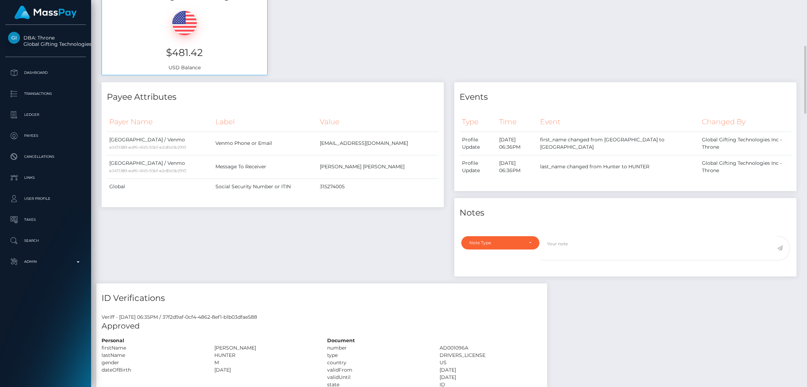
scroll to position [0, 0]
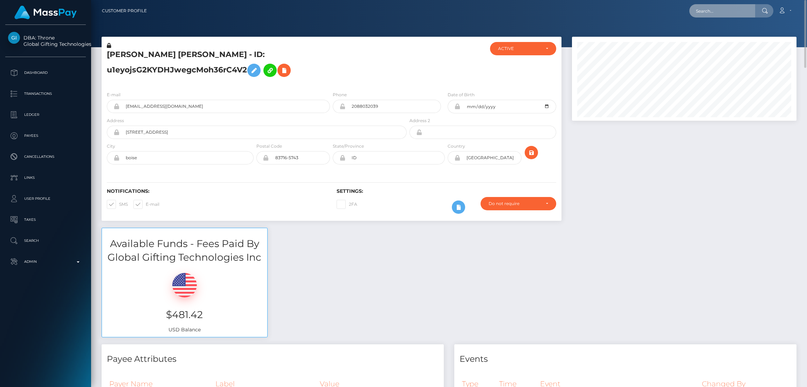
click at [708, 7] on input "text" at bounding box center [722, 10] width 66 height 13
paste input "[EMAIL_ADDRESS][DOMAIN_NAME]"
type input "eugebr72@gmail.com"
click at [707, 34] on link "DALILA EUGENIA BRIZUELA" at bounding box center [717, 36] width 56 height 13
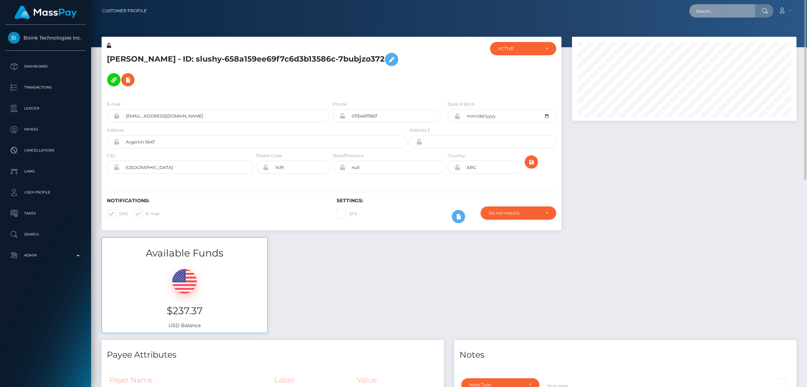
click at [709, 11] on input "text" at bounding box center [722, 10] width 66 height 13
paste input "[EMAIL_ADDRESS][DOMAIN_NAME]"
type input "[EMAIL_ADDRESS][DOMAIN_NAME]"
click at [711, 31] on link "[PERSON_NAME]" at bounding box center [717, 36] width 56 height 13
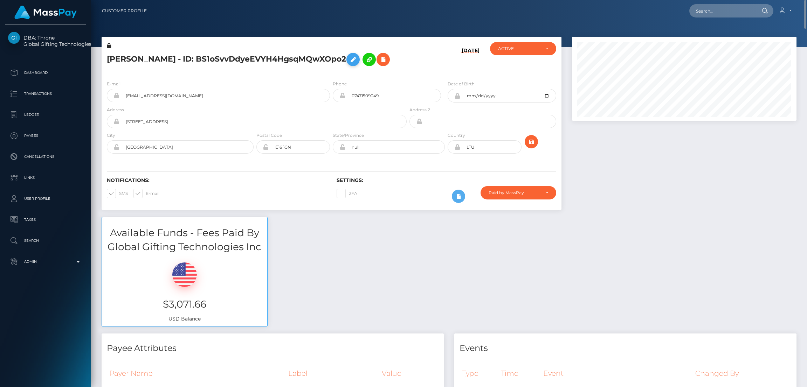
click at [357, 57] on icon at bounding box center [353, 59] width 8 height 9
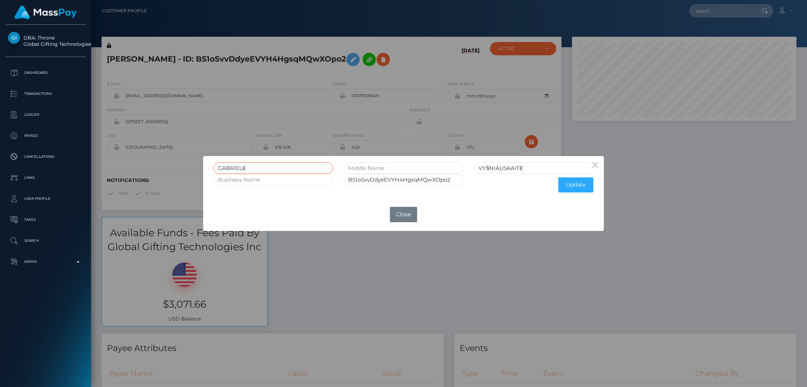
click at [244, 166] on input "GABRIELĖ" at bounding box center [273, 168] width 120 height 12
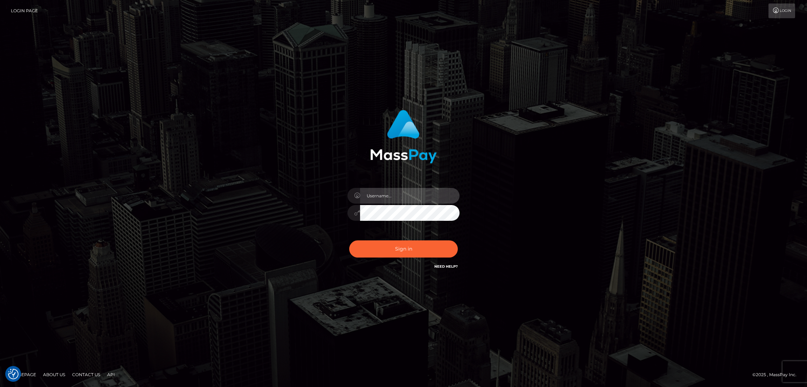
type input "[DOMAIN_NAME]"
click at [402, 249] on button "Sign in" at bounding box center [403, 249] width 109 height 17
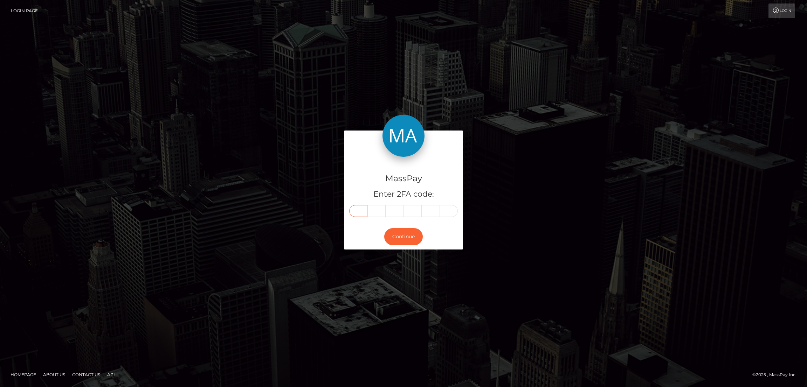
click at [357, 211] on input "text" at bounding box center [358, 211] width 18 height 12
paste input "7"
type input "7"
type input "4"
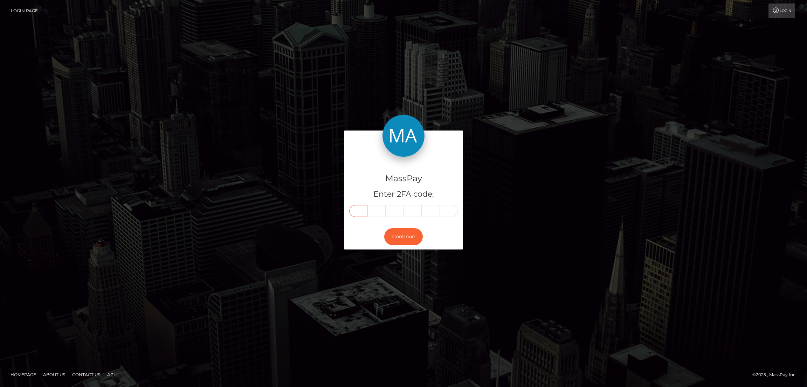
type input "4"
type input "9"
type input "8"
click at [407, 236] on button "Continue" at bounding box center [403, 236] width 39 height 17
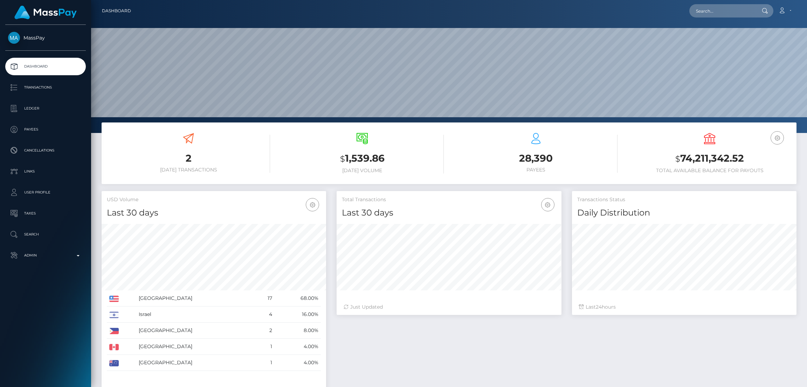
type input "744498"
click at [720, 8] on input "text" at bounding box center [722, 10] width 66 height 13
paste input "hennybabyluh@gmail.com"
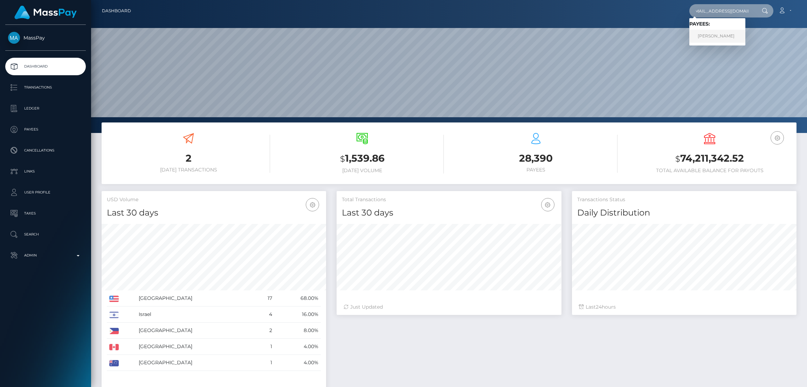
type input "hennybabyluh@gmail.com"
click at [722, 35] on link "HENNESSE MONIQE BROWN" at bounding box center [717, 36] width 56 height 13
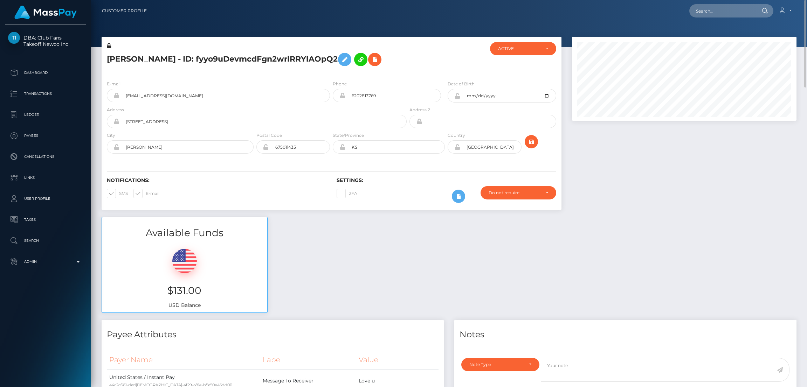
click at [176, 58] on h5 "HENNESSE MONIQE BROWN - ID: fyyo9uDevmcdFgn2wrlRRYlAOpQ2" at bounding box center [255, 59] width 296 height 20
copy h5 "HENNESSE MONIQE BROWN - ID: fyyo9uDevmcdFgn2wrlRRYlAOpQ2"
click at [709, 13] on input "text" at bounding box center [722, 10] width 66 height 13
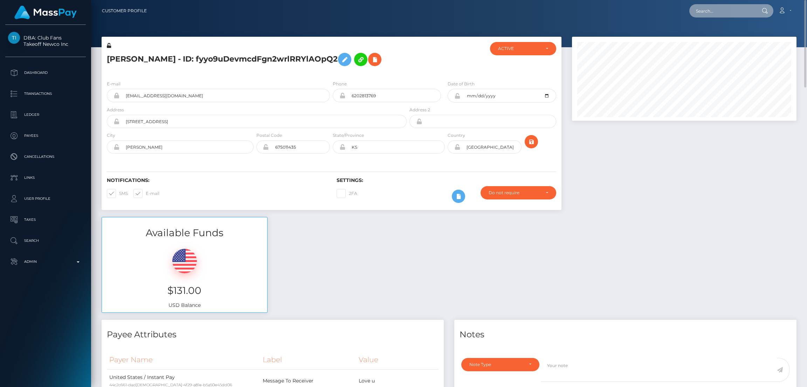
paste input "esunyt04@gmail.com"
type input "esunyt04@gmail.com"
click at [708, 39] on link "EHSAN AHMAD" at bounding box center [717, 36] width 56 height 13
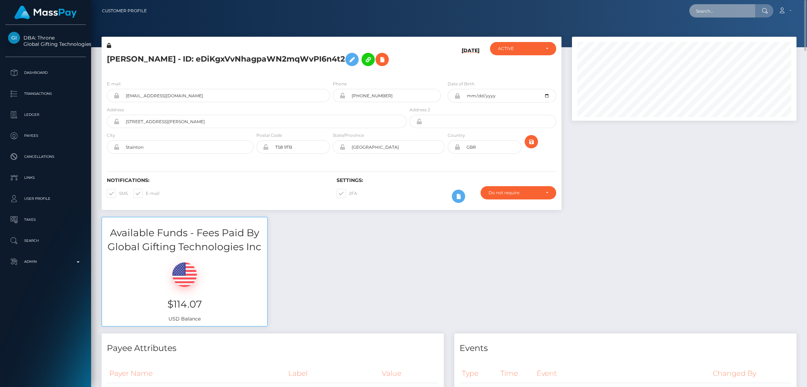
click at [706, 14] on input "text" at bounding box center [722, 10] width 66 height 13
paste input "[EMAIL_ADDRESS][DOMAIN_NAME]"
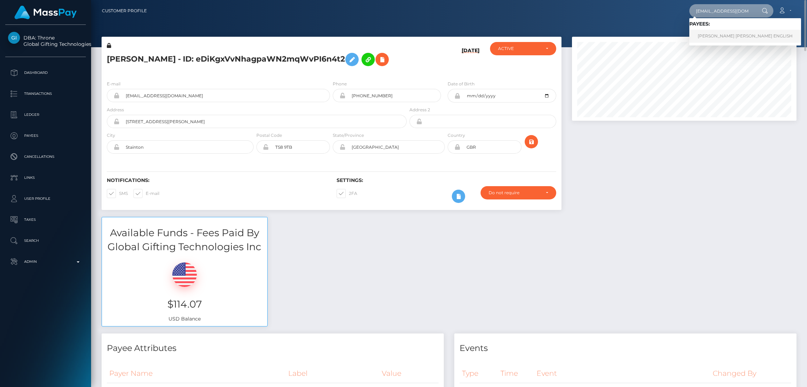
type input "[EMAIL_ADDRESS][DOMAIN_NAME]"
click at [716, 38] on link "ELIZABETH ISABEL ENGLISH" at bounding box center [745, 36] width 112 height 13
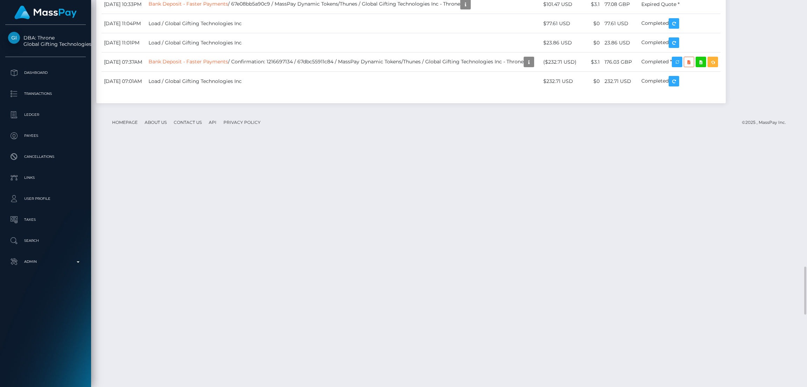
scroll to position [2415, 0]
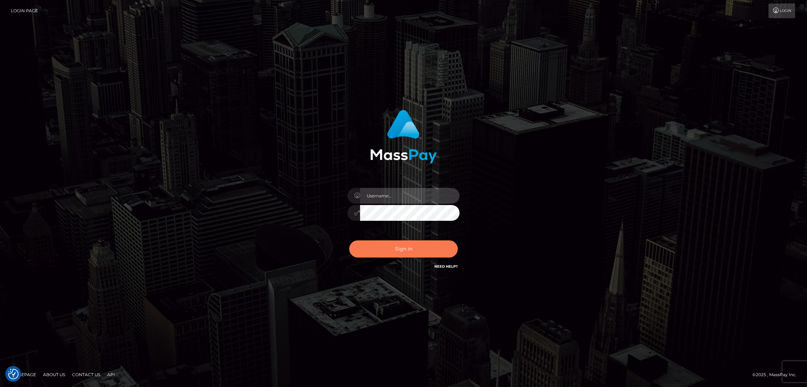
type input "df.es"
click at [411, 246] on button "Sign in" at bounding box center [403, 249] width 109 height 17
type input "df.es"
click at [406, 248] on button "Sign in" at bounding box center [403, 249] width 109 height 17
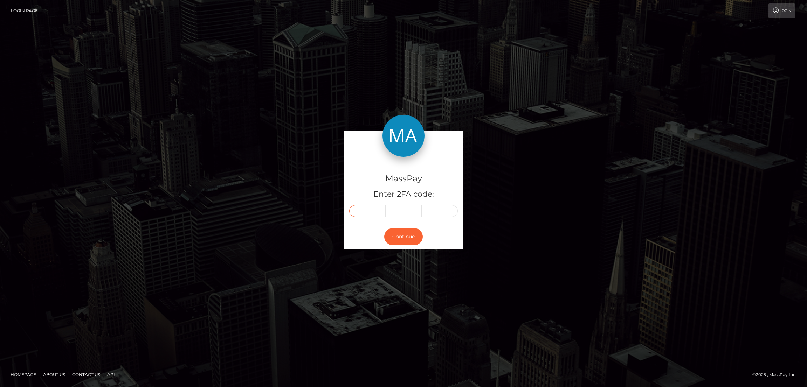
click at [361, 210] on input "text" at bounding box center [358, 211] width 18 height 12
paste input "2"
type input "2"
type input "8"
type input "7"
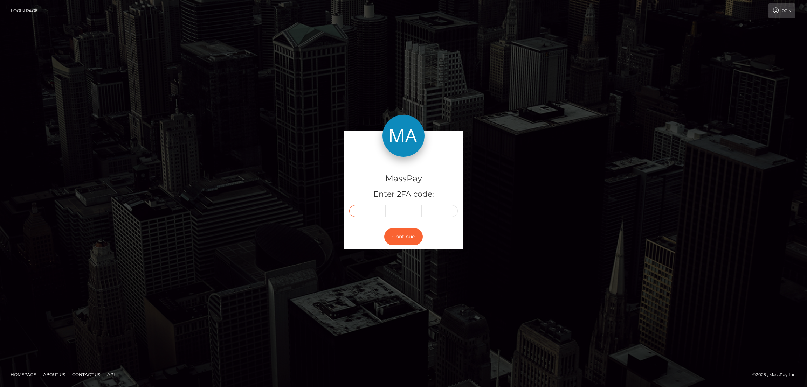
type input "9"
type input "3"
type input "0"
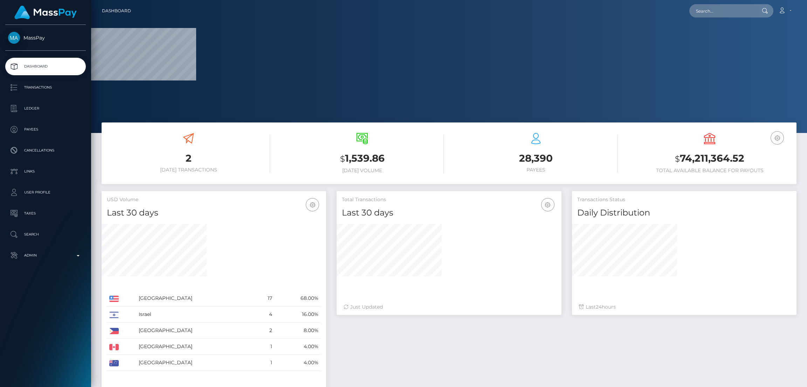
scroll to position [124, 224]
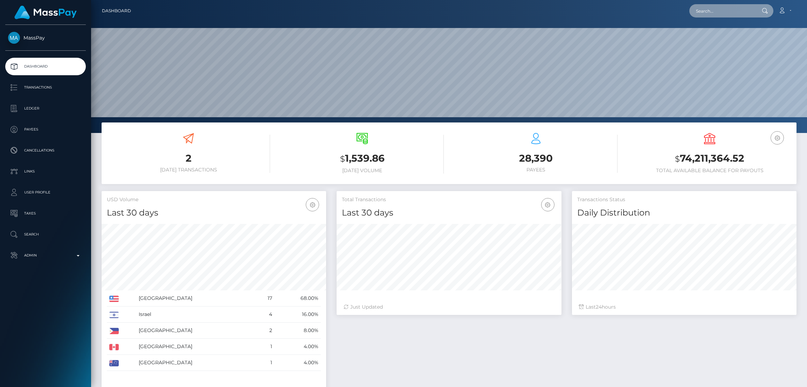
click at [713, 13] on input "text" at bounding box center [722, 10] width 66 height 13
paste input "[EMAIL_ADDRESS][DOMAIN_NAME]"
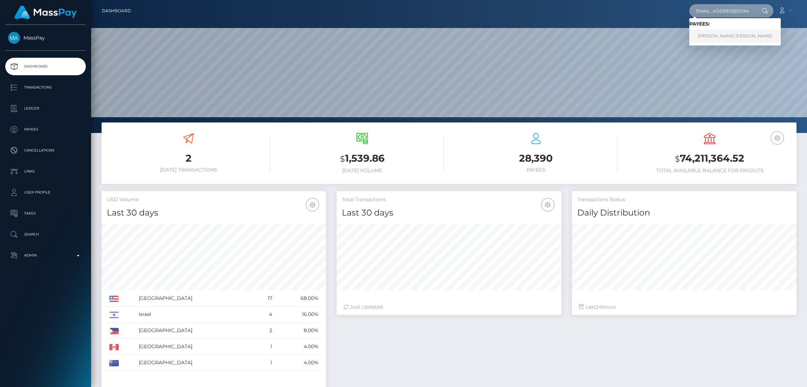
type input "[EMAIL_ADDRESS][DOMAIN_NAME]"
click at [713, 35] on link "DANA LEE HARSAR" at bounding box center [734, 36] width 91 height 13
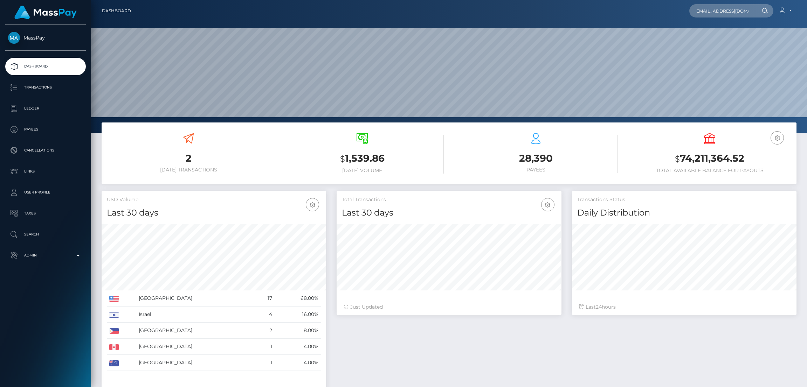
scroll to position [0, 0]
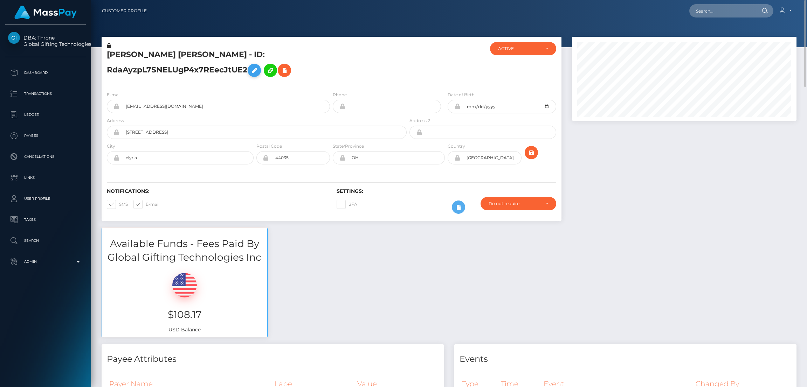
click at [261, 64] on button at bounding box center [254, 70] width 13 height 13
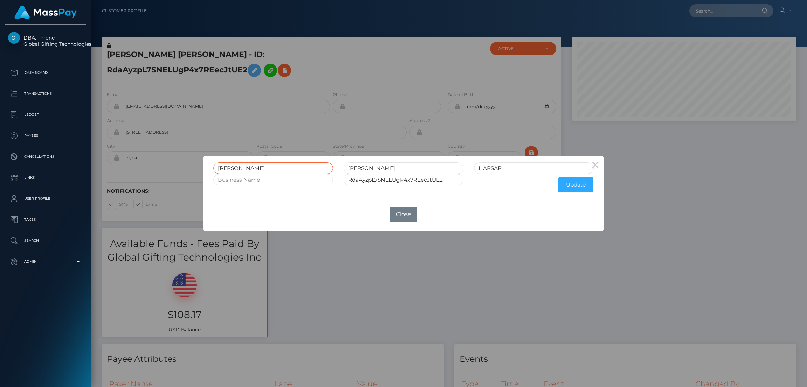
click at [227, 168] on input "DANA" at bounding box center [273, 168] width 120 height 12
click at [710, 13] on div "× DANA LEE HARSAR RdaAyzpL7SNELUgP4x7REecJtUE2 Update OK No Close" at bounding box center [403, 193] width 807 height 387
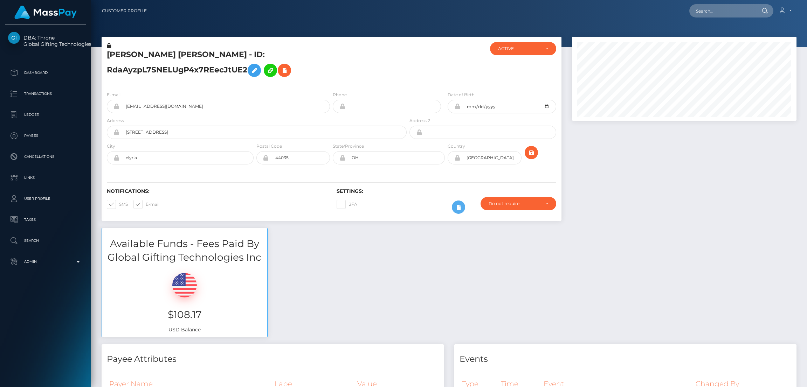
click at [710, 13] on input "text" at bounding box center [722, 10] width 66 height 13
paste input "jennablank0409@gmail.com"
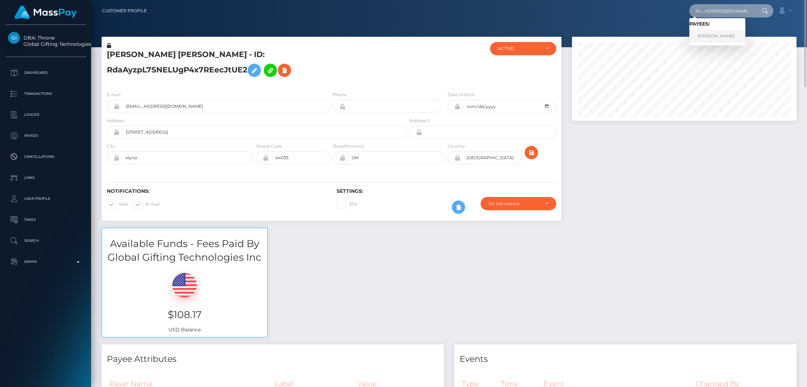
type input "jennablank0409@gmail.com"
click at [709, 36] on link "JENNA GIFFIN" at bounding box center [717, 36] width 56 height 13
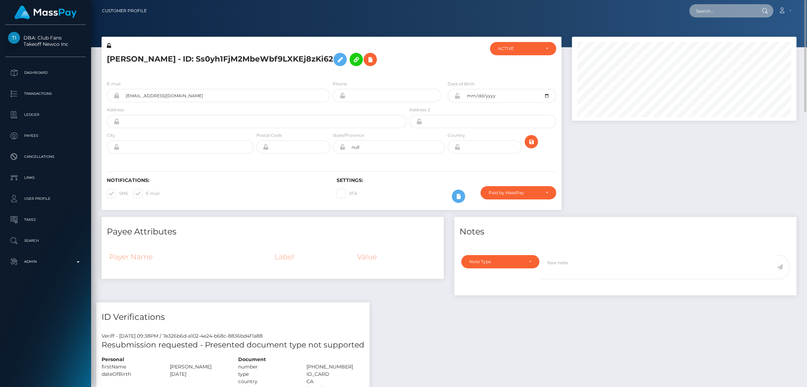
click at [704, 7] on input "text" at bounding box center [722, 10] width 66 height 13
paste input "imanirain5@gmail.com"
type input "imanirain5@gmail.com"
click at [705, 36] on link "FAITH MULWA" at bounding box center [717, 36] width 56 height 13
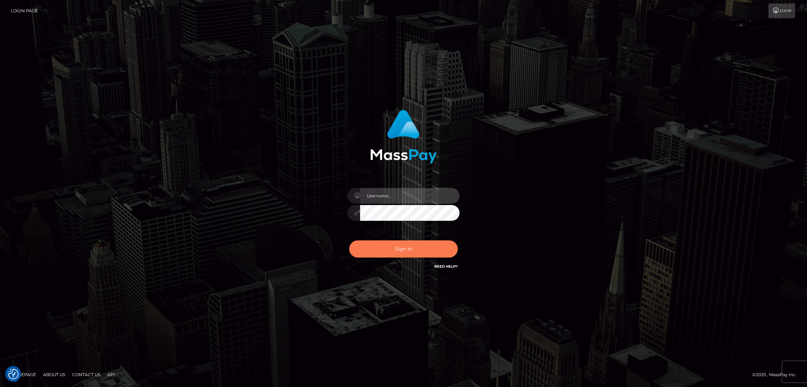
type input "df.es"
click at [432, 253] on button "Sign in" at bounding box center [403, 249] width 109 height 17
click at [398, 249] on button "Sign in" at bounding box center [403, 249] width 109 height 17
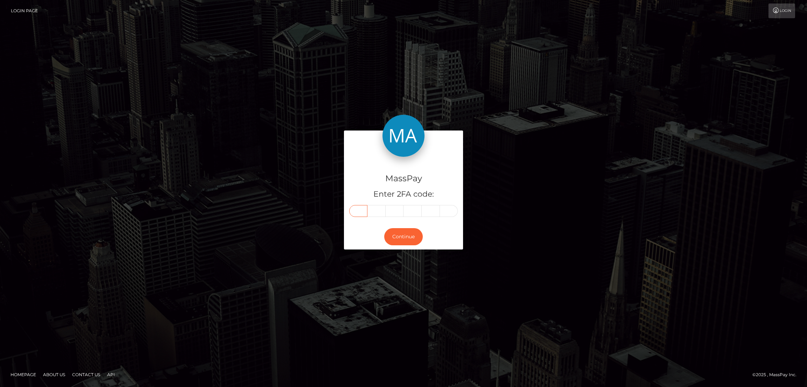
click at [358, 206] on input "text" at bounding box center [358, 211] width 18 height 12
paste input "1"
type input "1"
type input "8"
type input "3"
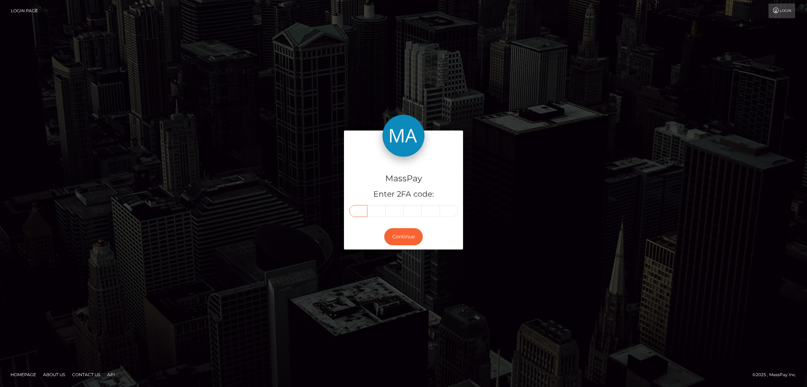
type input "4"
type input "2"
type input "3"
click at [403, 240] on button "Continue" at bounding box center [403, 236] width 39 height 17
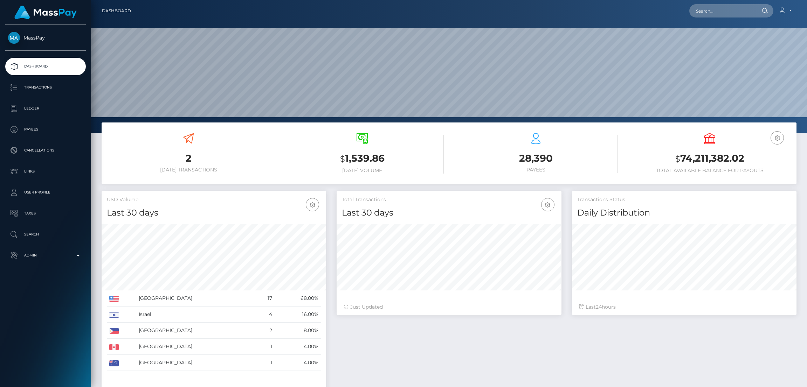
scroll to position [133, 716]
click at [717, 9] on input "text" at bounding box center [722, 10] width 66 height 13
paste input "[EMAIL_ADDRESS][DOMAIN_NAME]"
type input "[EMAIL_ADDRESS][DOMAIN_NAME]"
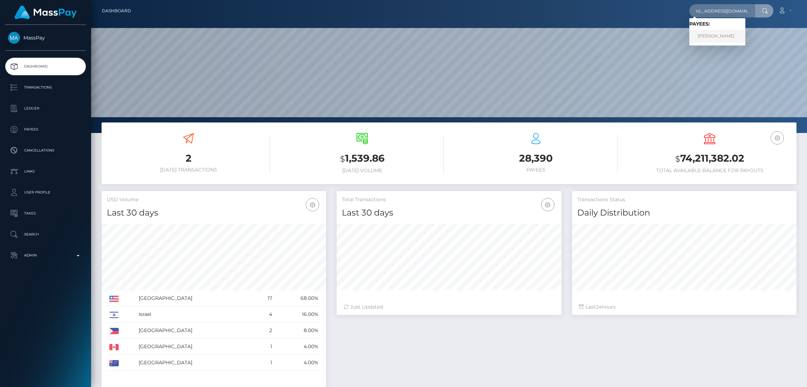
click at [712, 32] on link "Mercedes Nohemy Hernandez Rivera" at bounding box center [717, 36] width 56 height 13
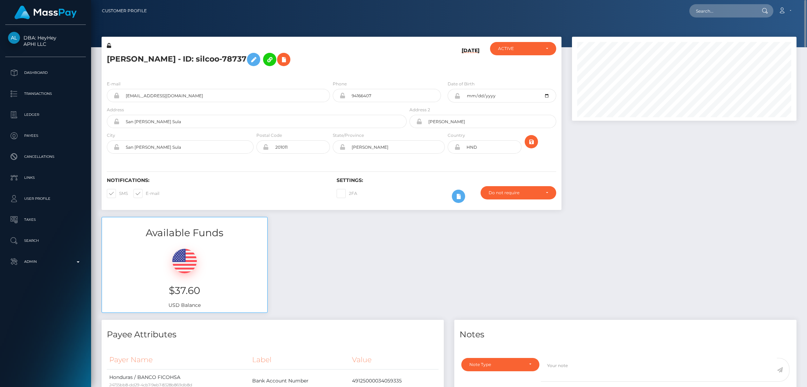
click at [191, 286] on h3 "$37.60" at bounding box center [184, 291] width 155 height 14
click at [192, 286] on h3 "$37.60" at bounding box center [184, 291] width 155 height 14
click at [216, 288] on h3 "$37.60" at bounding box center [184, 291] width 155 height 14
click at [135, 58] on h5 "Mercedes Nohemy Hernandez Rivera - ID: silcoo-78737" at bounding box center [255, 59] width 296 height 20
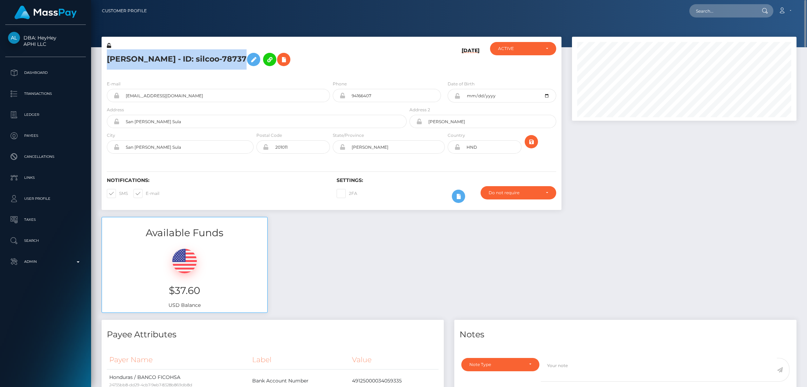
click at [135, 59] on h5 "Mercedes Nohemy Hernandez Rivera - ID: silcoo-78737" at bounding box center [255, 59] width 296 height 20
copy h5 "Mercedes Nohemy Hernandez Rivera - ID: silcoo-78737"
click at [711, 11] on input "text" at bounding box center [722, 10] width 66 height 13
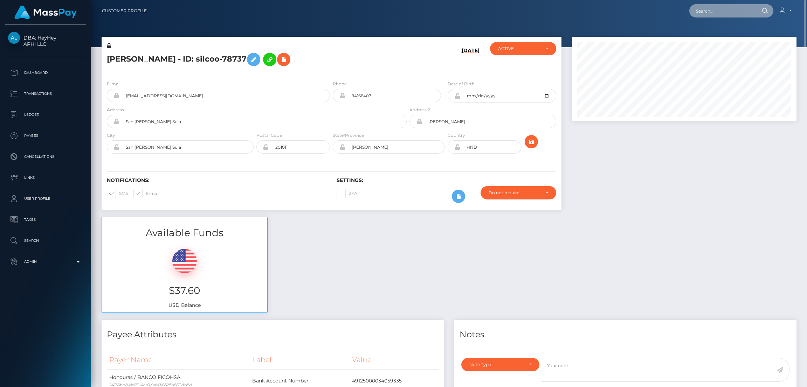
paste input "canalesselena756@gmail.com"
type input "canalesselena756@gmail.com"
click at [713, 36] on link "ESDUANY SELENA CANALES VILLAMIL" at bounding box center [727, 36] width 76 height 13
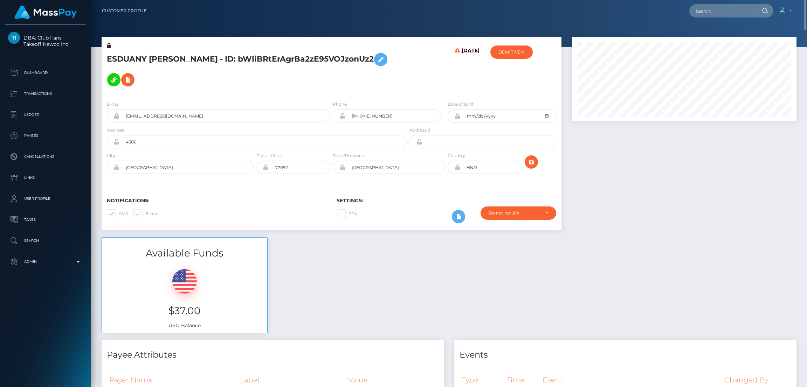
click at [156, 54] on h5 "ESDUANY SELENA CANALES VILLAMIL - ID: bWliBRtErAgrBa2zE95VOJzonUz2" at bounding box center [255, 69] width 296 height 41
copy h5 "ESDUANY SELENA CANALES VILLAMIL - ID: bWliBRtErAgrBa2zE95VOJzonUz2"
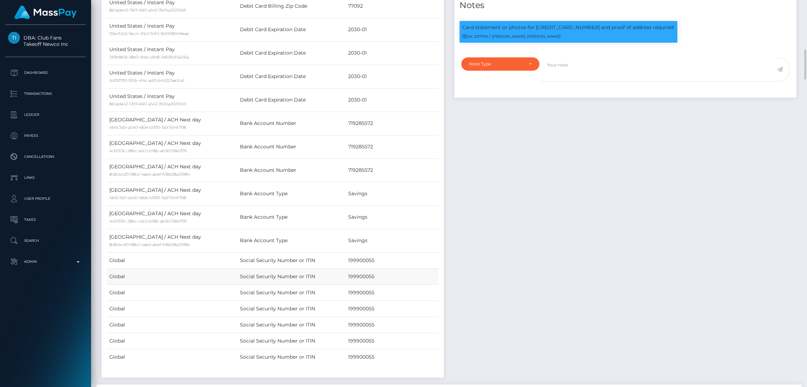
scroll to position [525, 0]
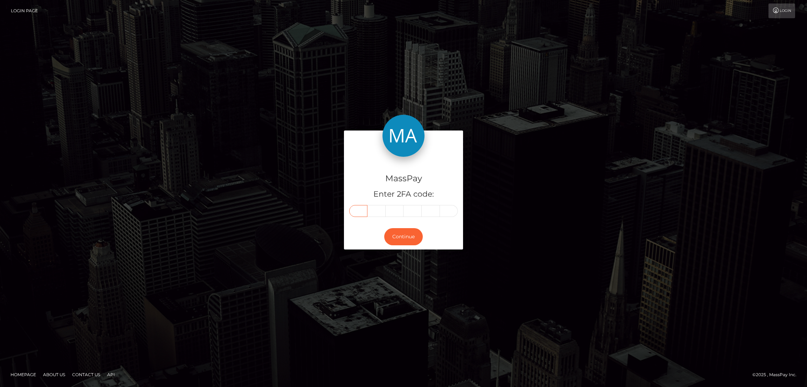
click at [355, 210] on input "text" at bounding box center [358, 211] width 18 height 12
paste input "7"
type input "7"
type input "2"
type input "7"
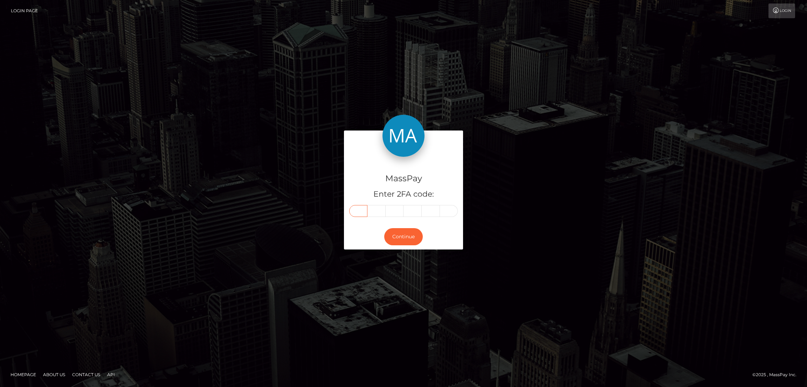
type input "5"
type input "4"
drag, startPoint x: 407, startPoint y: 240, endPoint x: 406, endPoint y: 236, distance: 4.2
click at [407, 240] on button "Continue" at bounding box center [403, 236] width 39 height 17
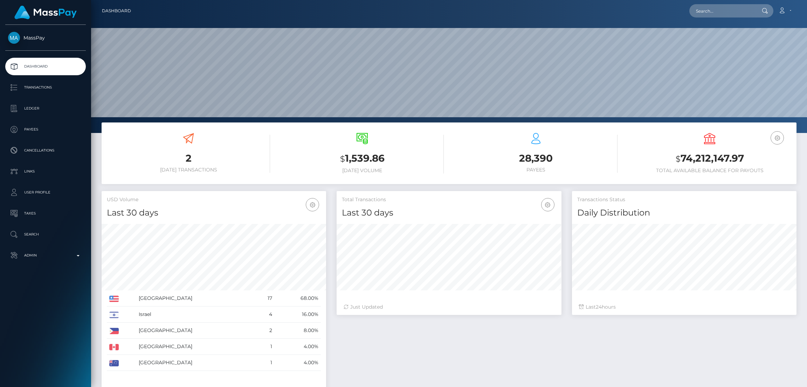
scroll to position [208, 224]
click at [717, 13] on input "text" at bounding box center [722, 10] width 66 height 13
paste input "[EMAIL_ADDRESS][DOMAIN_NAME]"
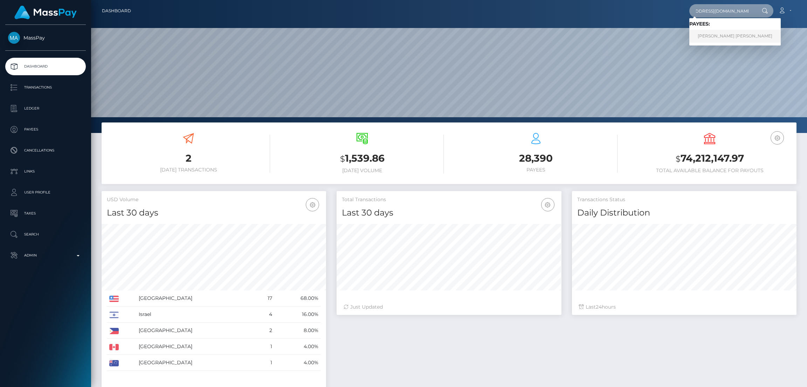
type input "[EMAIL_ADDRESS][DOMAIN_NAME]"
click at [703, 33] on link "[PERSON_NAME] [PERSON_NAME]" at bounding box center [734, 36] width 91 height 13
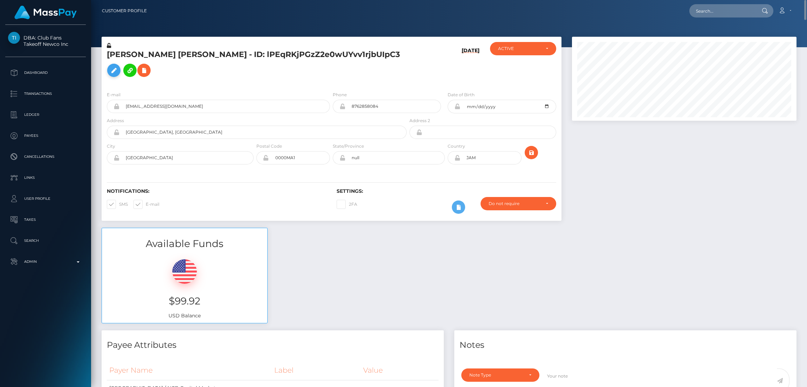
click at [118, 70] on icon at bounding box center [114, 70] width 8 height 9
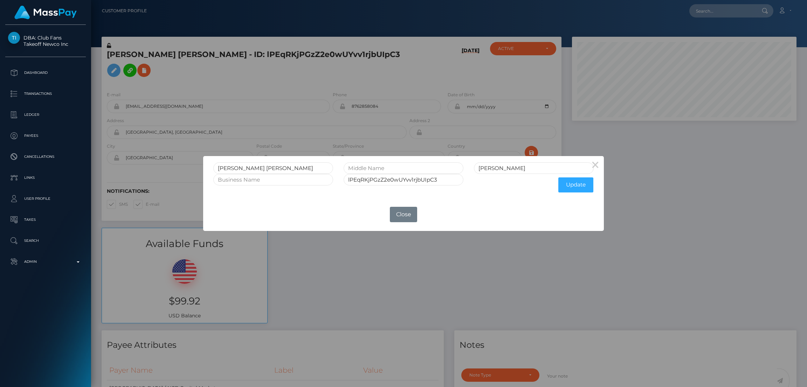
click at [246, 71] on div "× SHAMOYA MONIQUE ABIGAIL HUTCHINSON lPEqRKjPGzZ2e0wUYvv1rjbUIpC3 Update OK No …" at bounding box center [403, 193] width 807 height 387
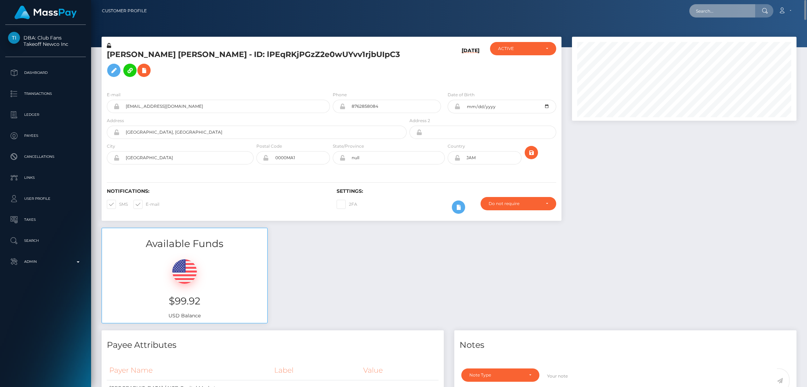
click at [711, 12] on input "text" at bounding box center [722, 10] width 66 height 13
paste input "moniiglove@icloud.com"
type input "moniiglove@icloud.com"
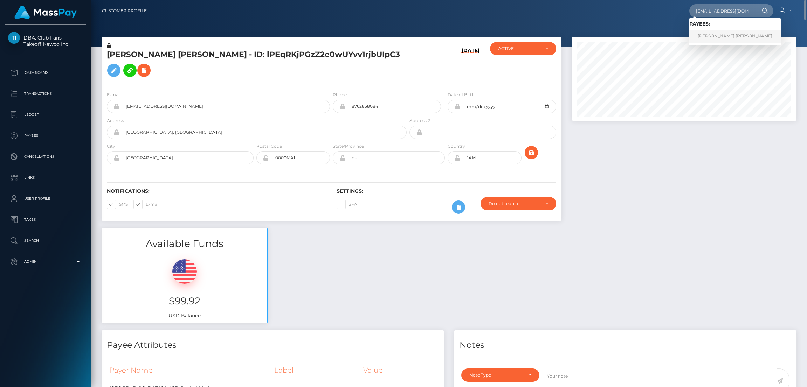
click at [728, 35] on link "MONICA MELISSA HERNANDEZ" at bounding box center [734, 36] width 91 height 13
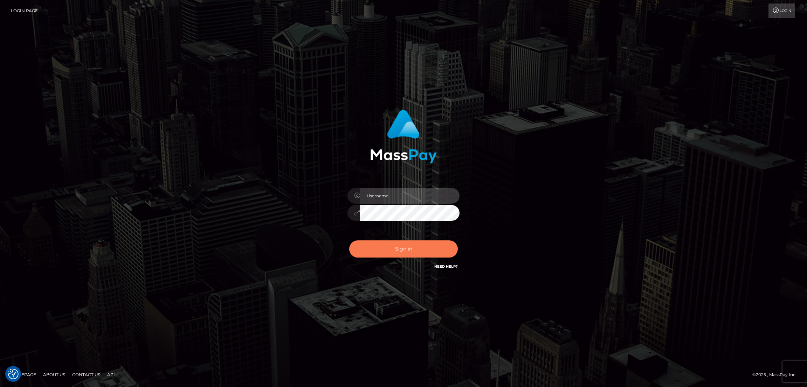
type input "[DOMAIN_NAME]"
click at [390, 246] on button "Sign in" at bounding box center [403, 249] width 109 height 17
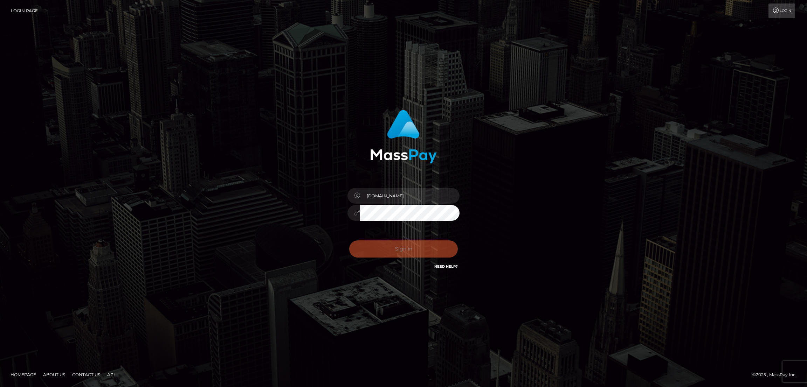
click at [413, 251] on div "Sign in Need Help?" at bounding box center [403, 251] width 123 height 31
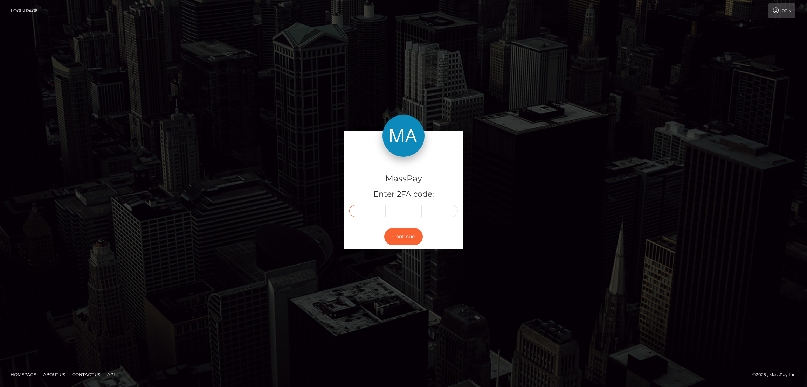
click at [360, 209] on input "text" at bounding box center [358, 211] width 18 height 12
paste input "1"
type input "1"
type input "3"
type input "5"
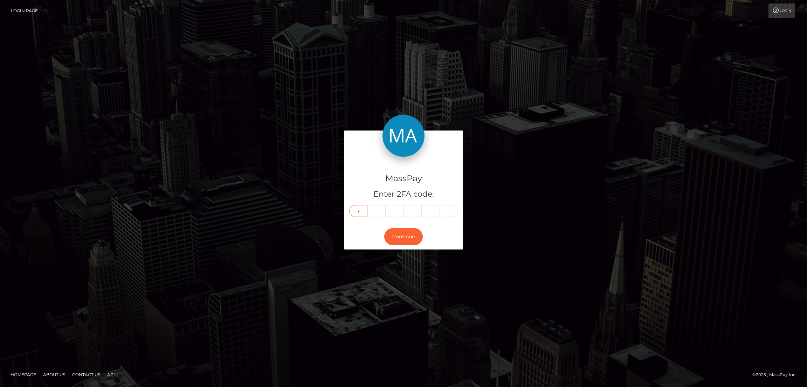
type input "9"
type input "8"
type input "1"
click at [396, 233] on button "Continue" at bounding box center [403, 236] width 39 height 17
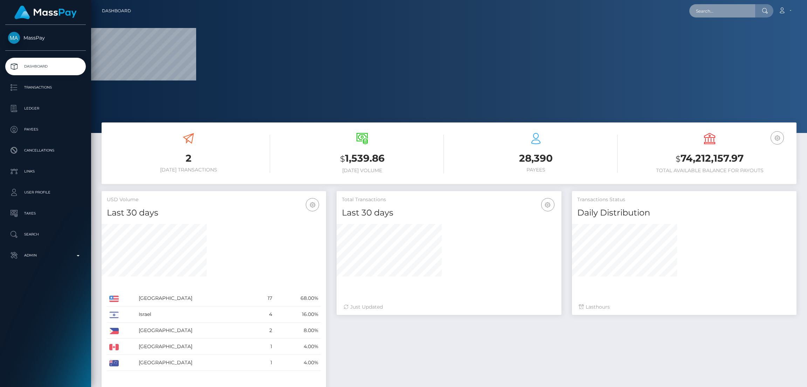
click at [696, 15] on input "text" at bounding box center [722, 10] width 66 height 13
paste input "[EMAIL_ADDRESS][DOMAIN_NAME]"
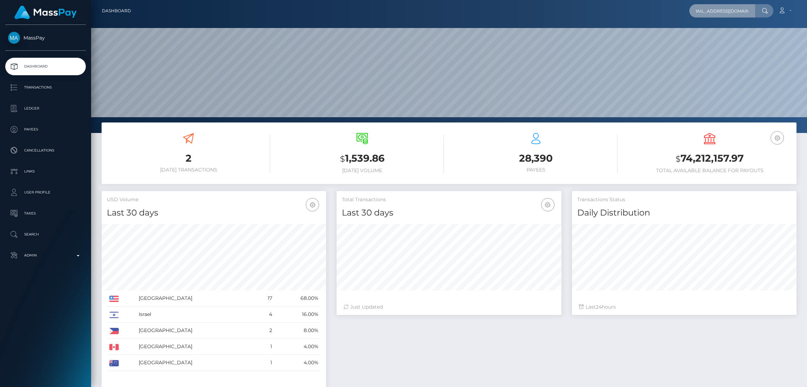
scroll to position [124, 224]
type input "[EMAIL_ADDRESS][DOMAIN_NAME]"
click at [724, 32] on link "Jolyon Way" at bounding box center [717, 36] width 56 height 13
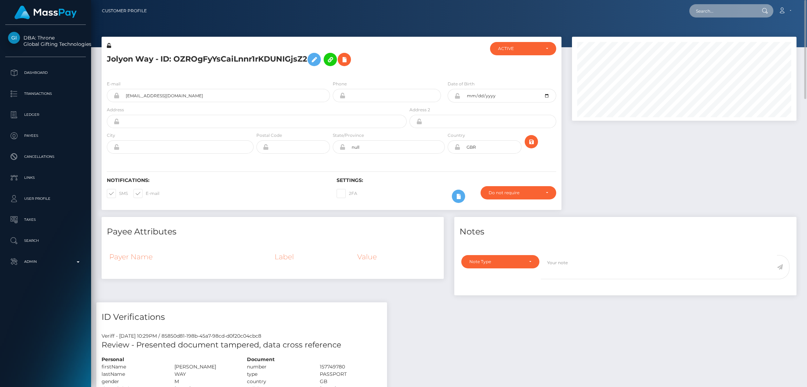
click at [705, 13] on input "text" at bounding box center [722, 10] width 66 height 13
paste input "[EMAIL_ADDRESS][DOMAIN_NAME]"
type input "[EMAIL_ADDRESS][DOMAIN_NAME]"
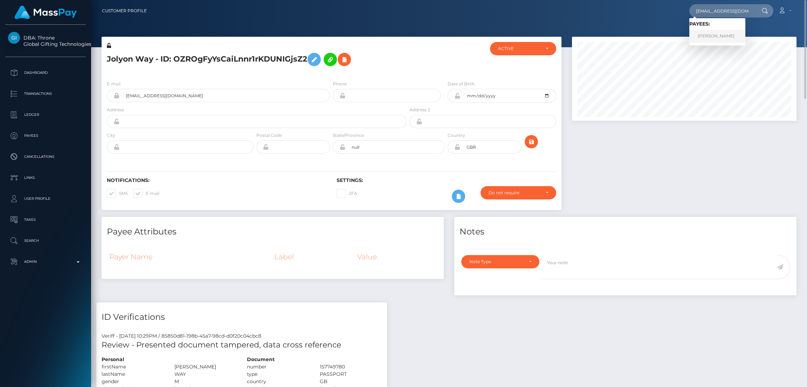
click at [709, 36] on link "[PERSON_NAME]" at bounding box center [717, 36] width 56 height 13
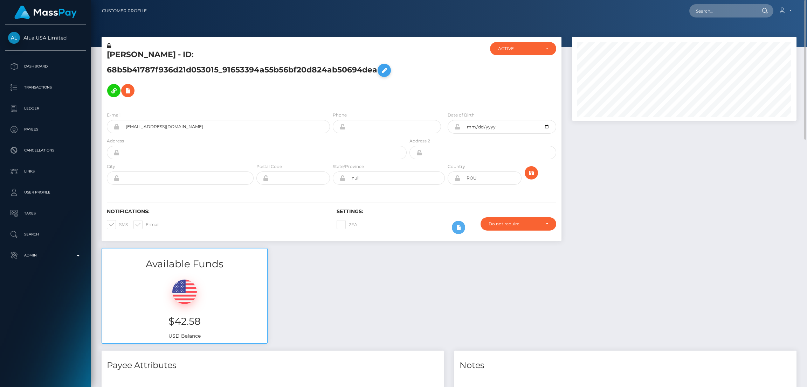
click at [389, 71] on button at bounding box center [383, 70] width 13 height 13
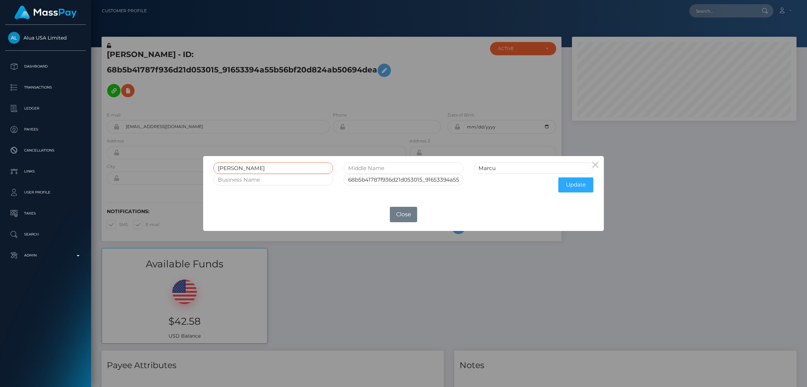
click at [230, 168] on input "[PERSON_NAME]" at bounding box center [273, 168] width 120 height 12
click at [230, 168] on input "Viviana" at bounding box center [273, 168] width 120 height 12
click at [696, 14] on div "× Viviana Marcu 68b5b41787f936d21d053015_91653394a55b56bf20d824ab50694dea Updat…" at bounding box center [403, 193] width 807 height 387
click at [699, 12] on div "× Viviana Marcu 68b5b41787f936d21d053015_91653394a55b56bf20d824ab50694dea Updat…" at bounding box center [403, 193] width 807 height 387
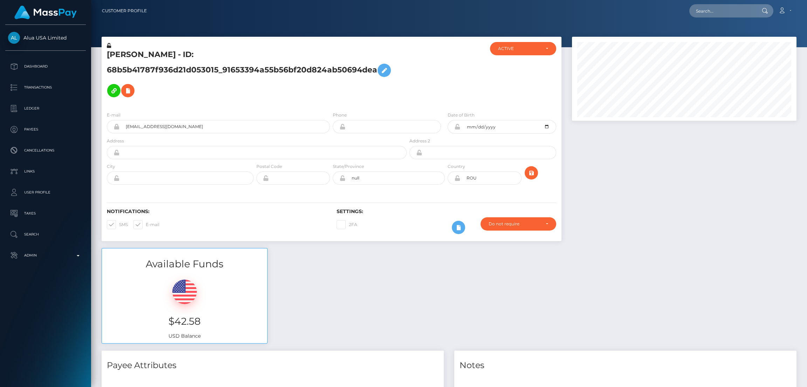
click at [700, 12] on div "× Viviana Marcu 68b5b41787f936d21d053015_91653394a55b56bf20d824ab50694dea Updat…" at bounding box center [403, 193] width 807 height 387
click at [700, 12] on input "text" at bounding box center [722, 10] width 66 height 13
click at [701, 12] on input "text" at bounding box center [722, 10] width 66 height 13
paste input "westurbol22@gmail.com"
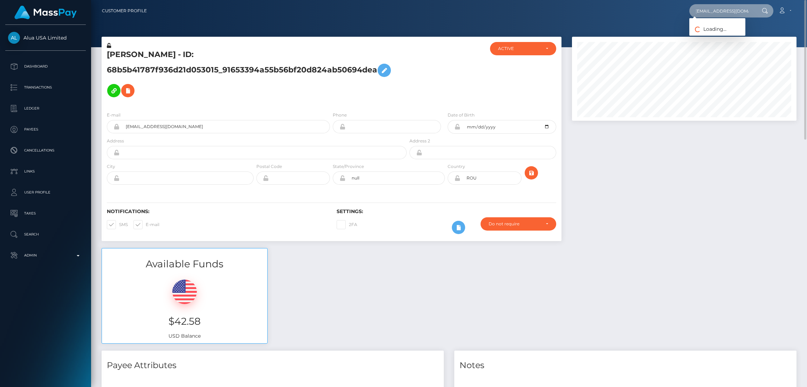
type input "westurbol22@gmail.com"
click at [716, 35] on link "Michel LUAKI" at bounding box center [717, 36] width 56 height 13
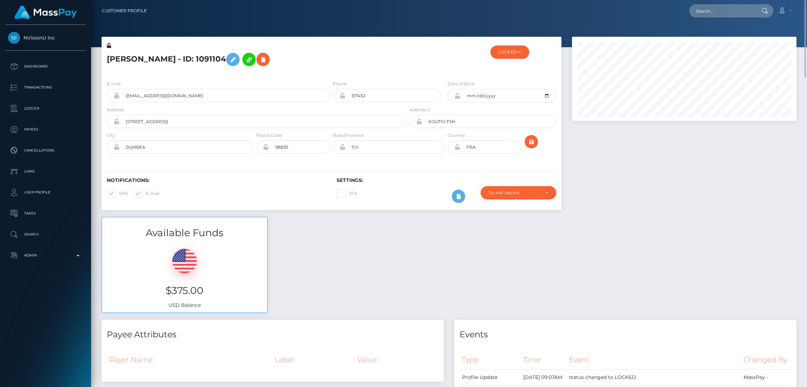
click at [130, 55] on h5 "Michel LUAKI - ID: 1091104" at bounding box center [255, 59] width 296 height 20
copy h5 "Michel LUAKI - ID: 1091104"
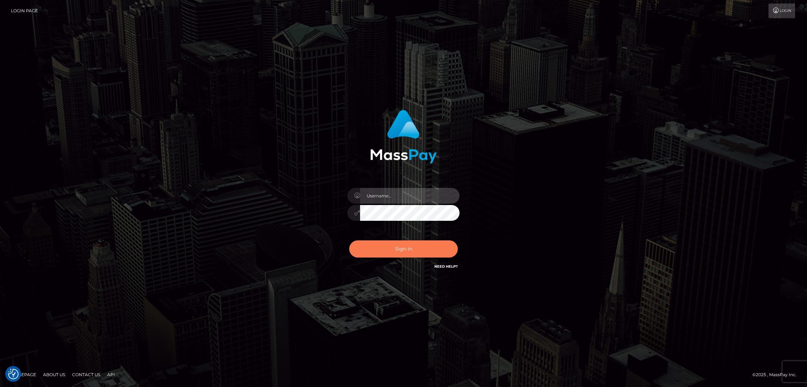
type input "df.es"
drag, startPoint x: 396, startPoint y: 244, endPoint x: 401, endPoint y: 245, distance: 5.0
click at [397, 245] on button "Sign in" at bounding box center [403, 249] width 109 height 17
type input "df.es"
click at [406, 250] on button "Sign in" at bounding box center [403, 249] width 109 height 17
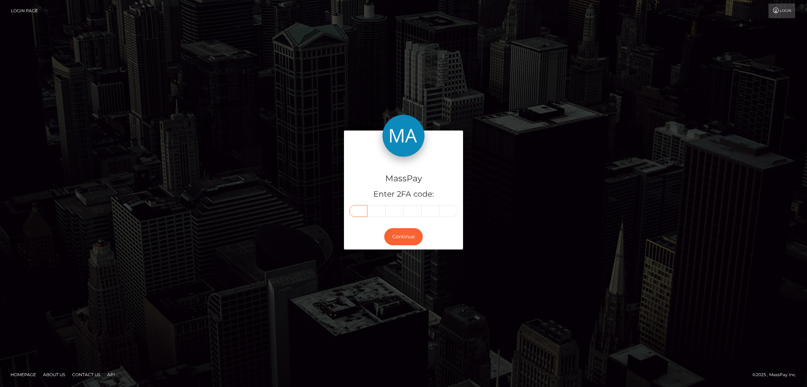
click at [356, 211] on input "text" at bounding box center [358, 211] width 18 height 12
paste input "7"
type input "7"
type input "1"
type input "8"
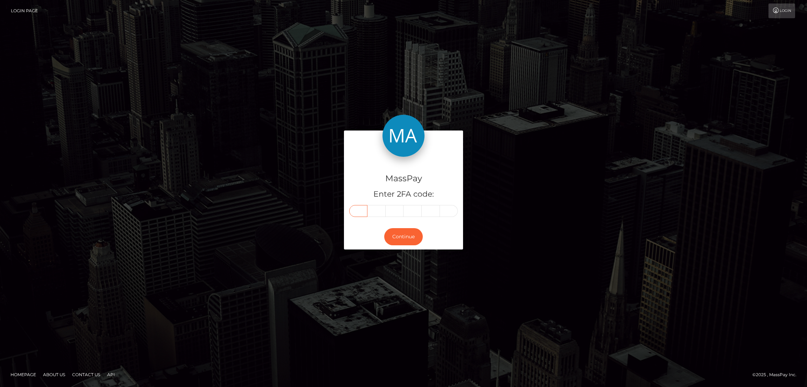
type input "1"
type input "8"
click at [397, 238] on button "Continue" at bounding box center [403, 236] width 39 height 17
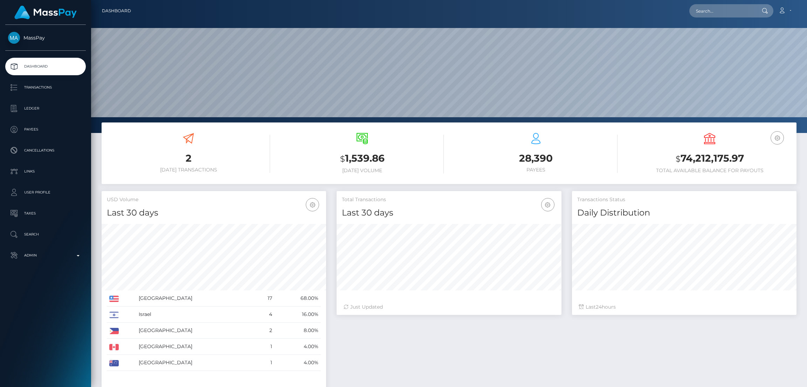
scroll to position [124, 224]
click at [708, 6] on input "text" at bounding box center [722, 10] width 66 height 13
paste input "[EMAIL_ADDRESS][DOMAIN_NAME]"
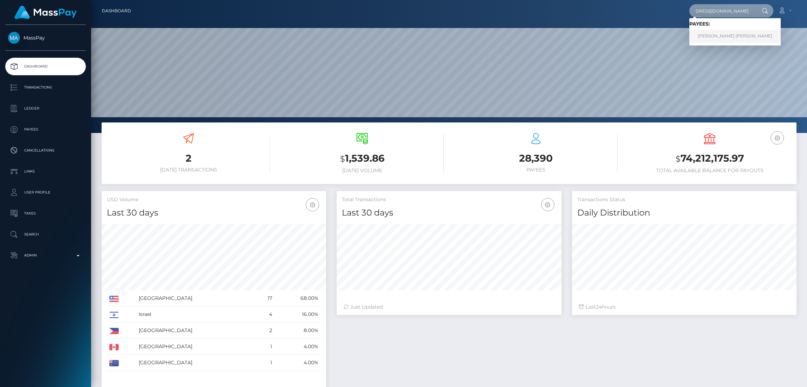
type input "[EMAIL_ADDRESS][DOMAIN_NAME]"
click at [722, 32] on link "BAYLEY JEAN NICOLE ROBINSON" at bounding box center [734, 36] width 91 height 13
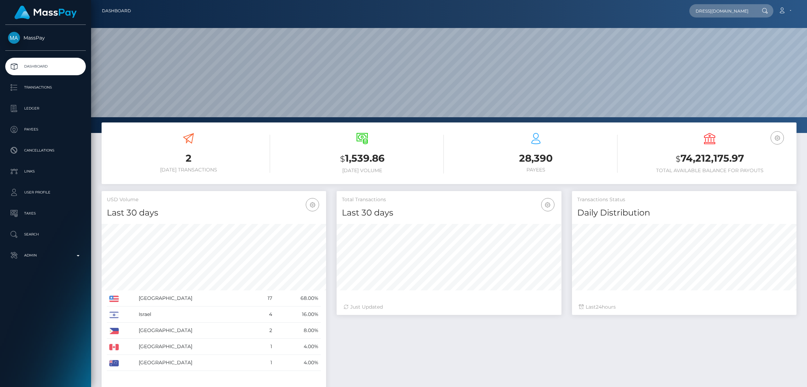
scroll to position [0, 0]
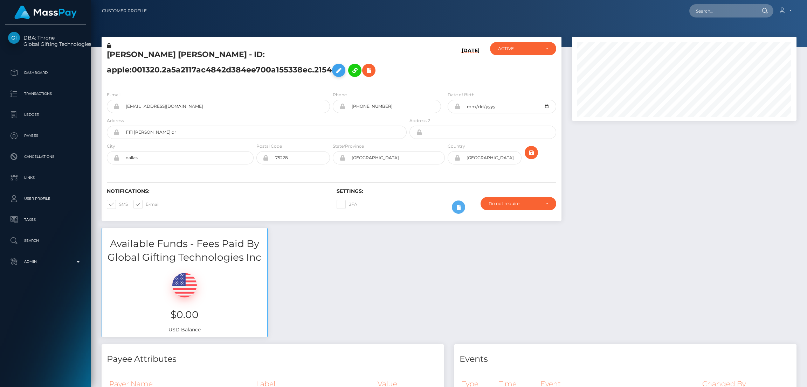
click at [342, 71] on icon at bounding box center [338, 70] width 8 height 9
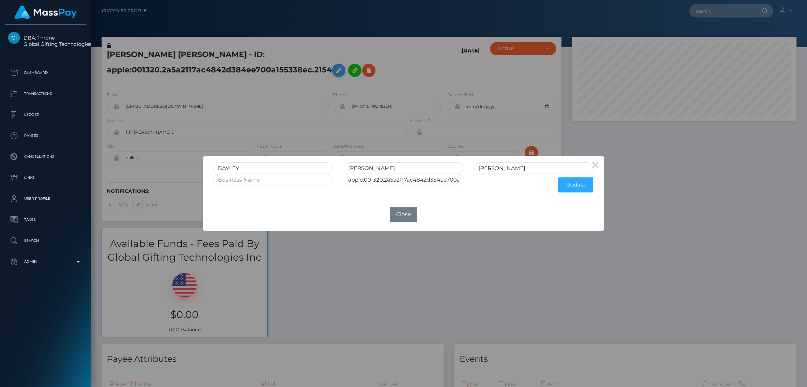
scroll to position [84, 224]
click at [233, 168] on input "BAYLEY" at bounding box center [273, 168] width 120 height 12
click at [291, 19] on div "× BAYLEY JEAN NICOLE ROBINSON apple:001320.2a5a2117ac4842d384ee700a155338ec.215…" at bounding box center [403, 193] width 807 height 387
click at [410, 212] on button "Close" at bounding box center [403, 214] width 27 height 15
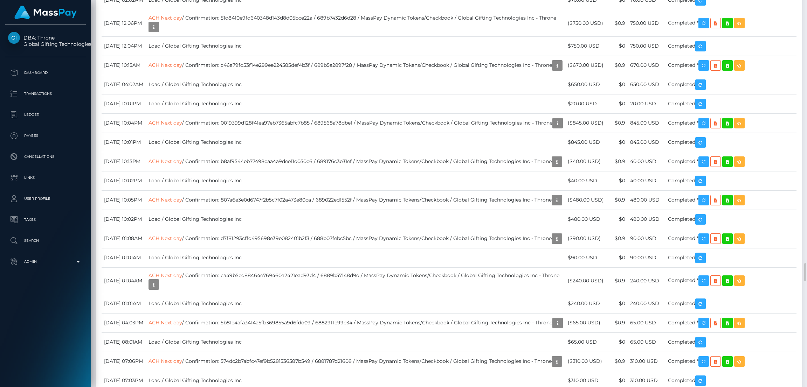
scroll to position [5882, 0]
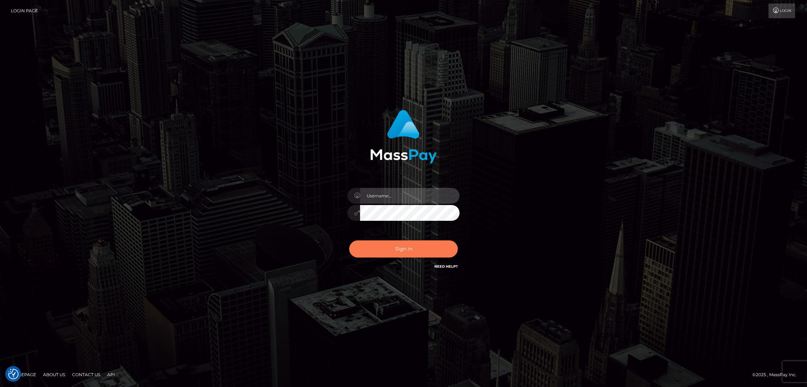
type input "df.es"
click at [401, 249] on button "Sign in" at bounding box center [403, 249] width 109 height 17
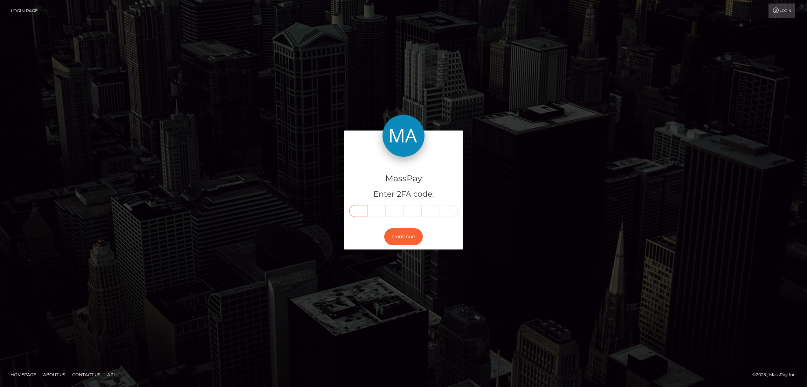
click at [357, 211] on input "text" at bounding box center [358, 211] width 18 height 12
paste input "8"
type input "8"
type input "0"
type input "1"
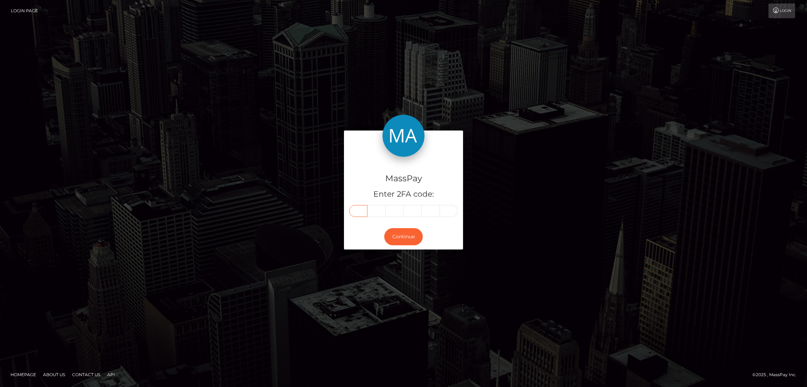
type input "0"
type input "8"
type input "3"
click at [405, 235] on button "Continue" at bounding box center [403, 236] width 39 height 17
